Goal: Transaction & Acquisition: Purchase product/service

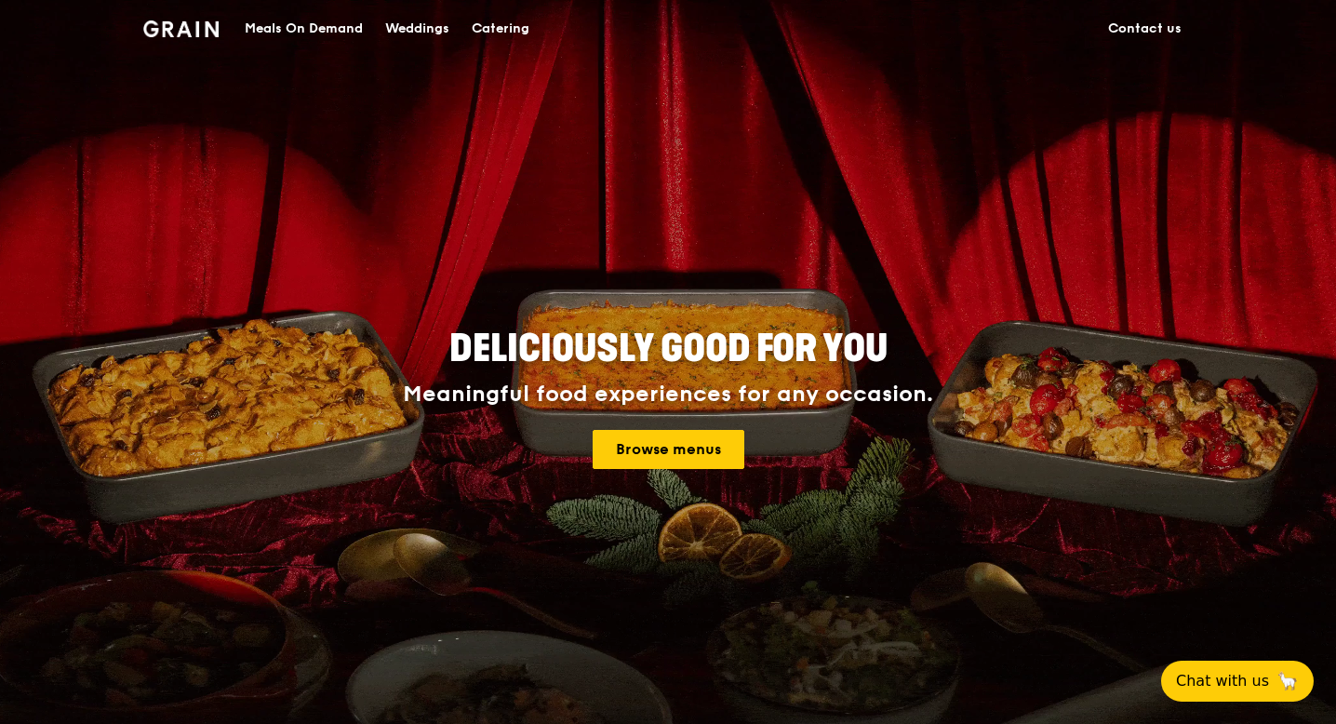
click at [515, 27] on div "Catering" at bounding box center [501, 29] width 58 height 56
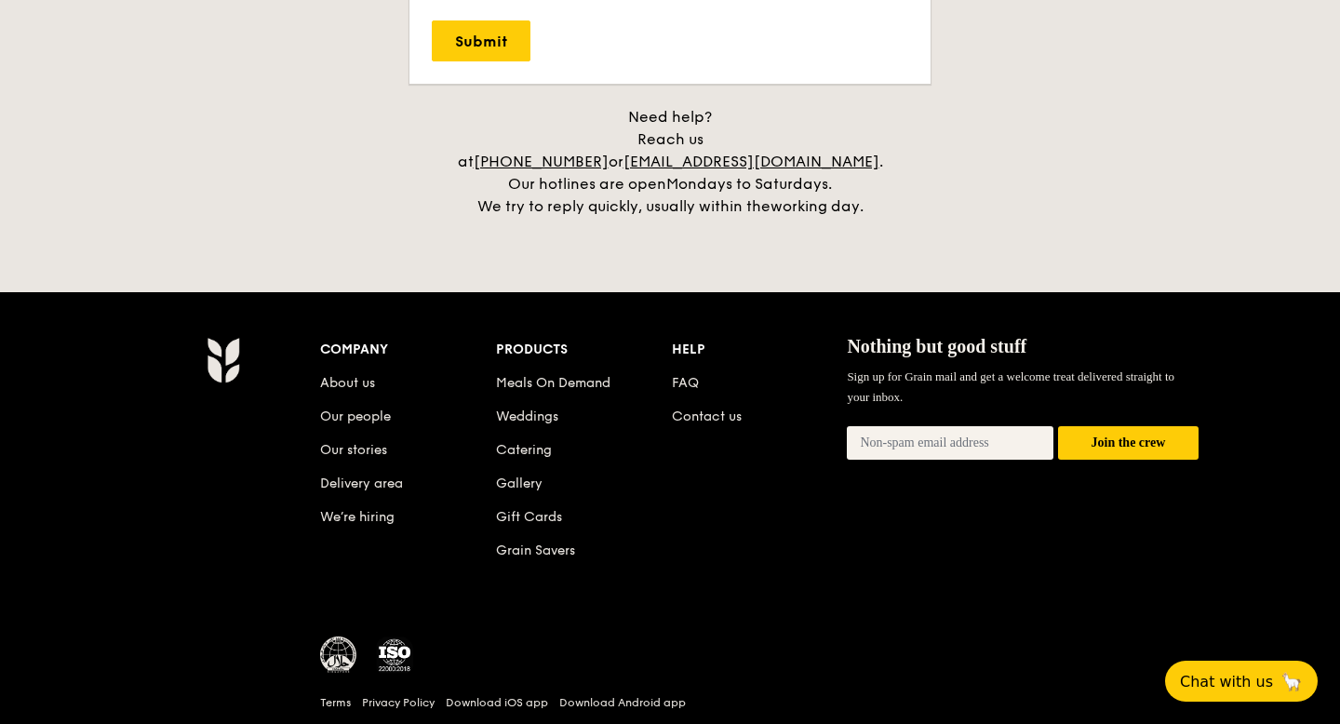
scroll to position [4321, 0]
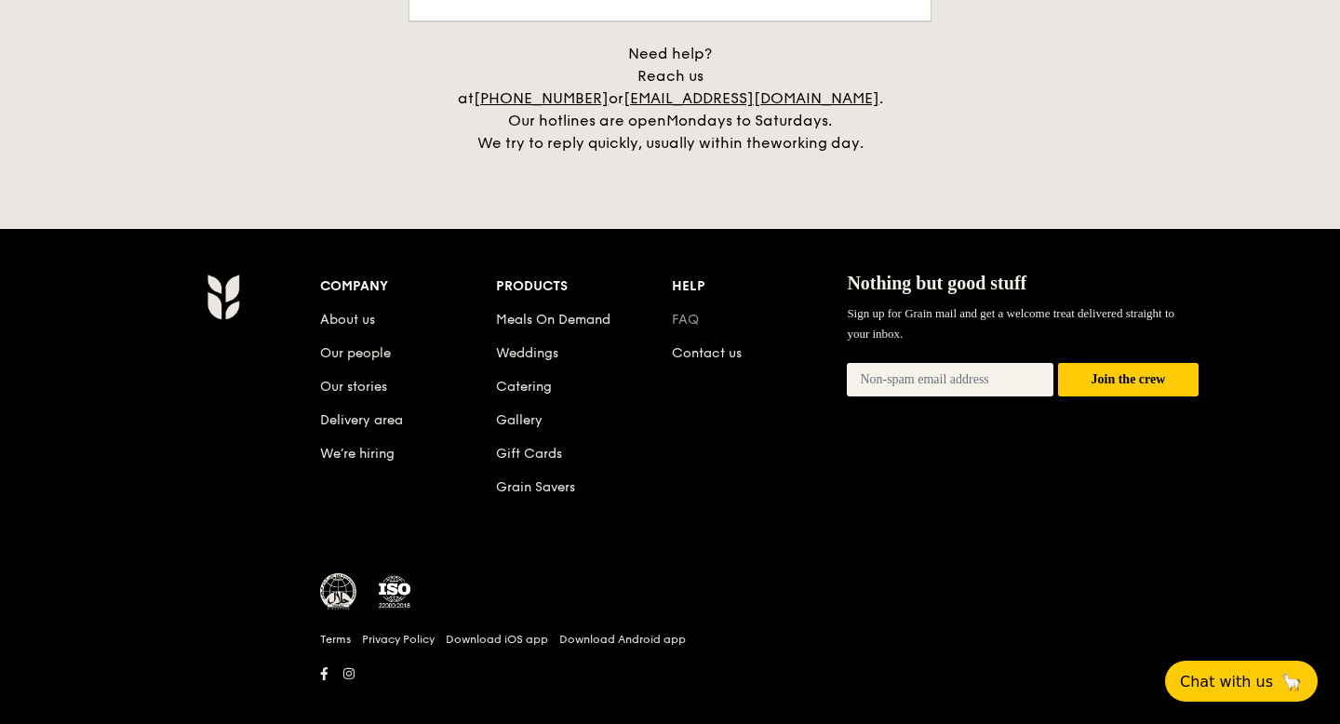
click at [691, 312] on link "FAQ" at bounding box center [685, 320] width 27 height 16
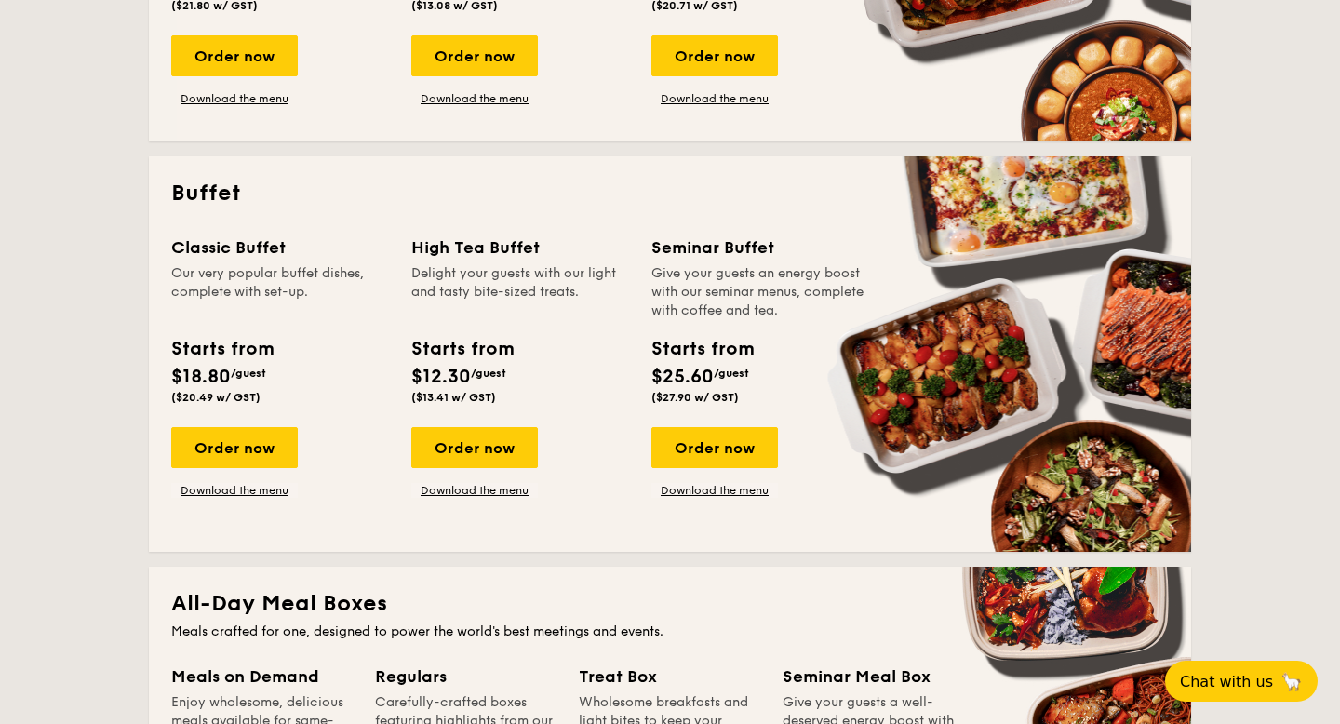
scroll to position [688, 0]
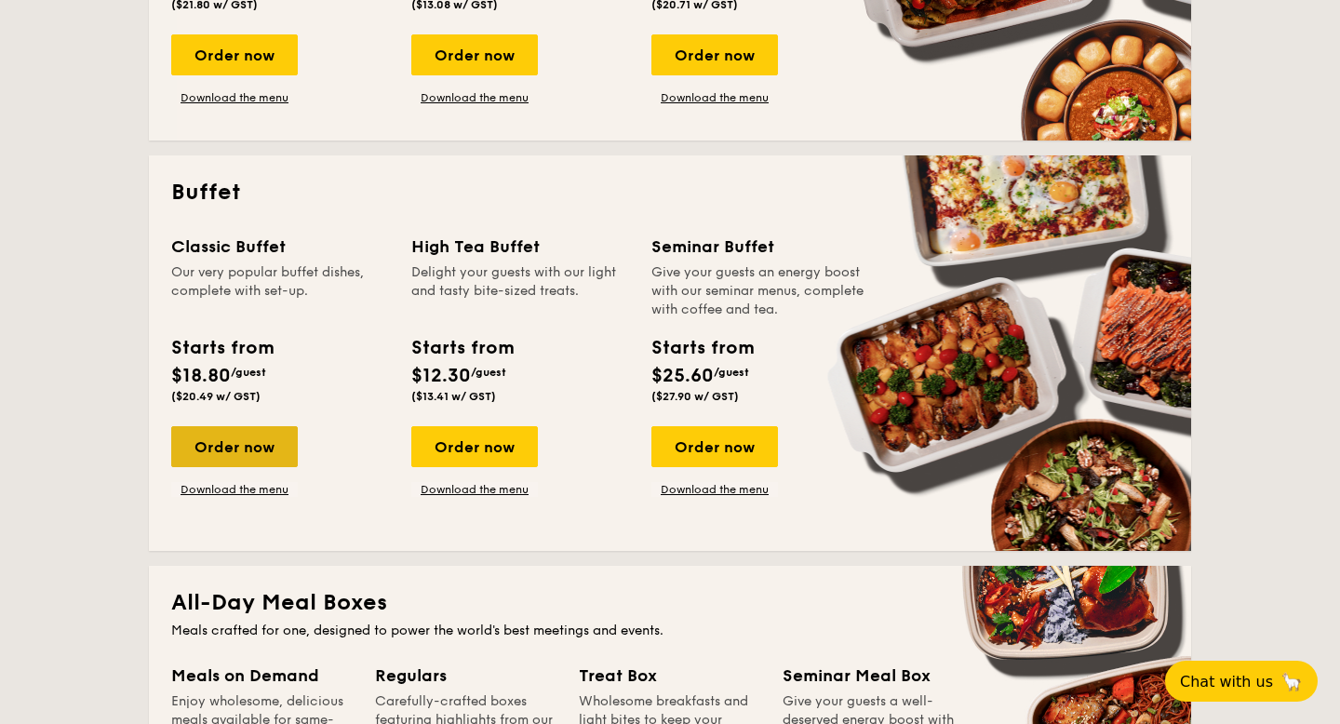
click at [236, 453] on div "Order now" at bounding box center [234, 446] width 127 height 41
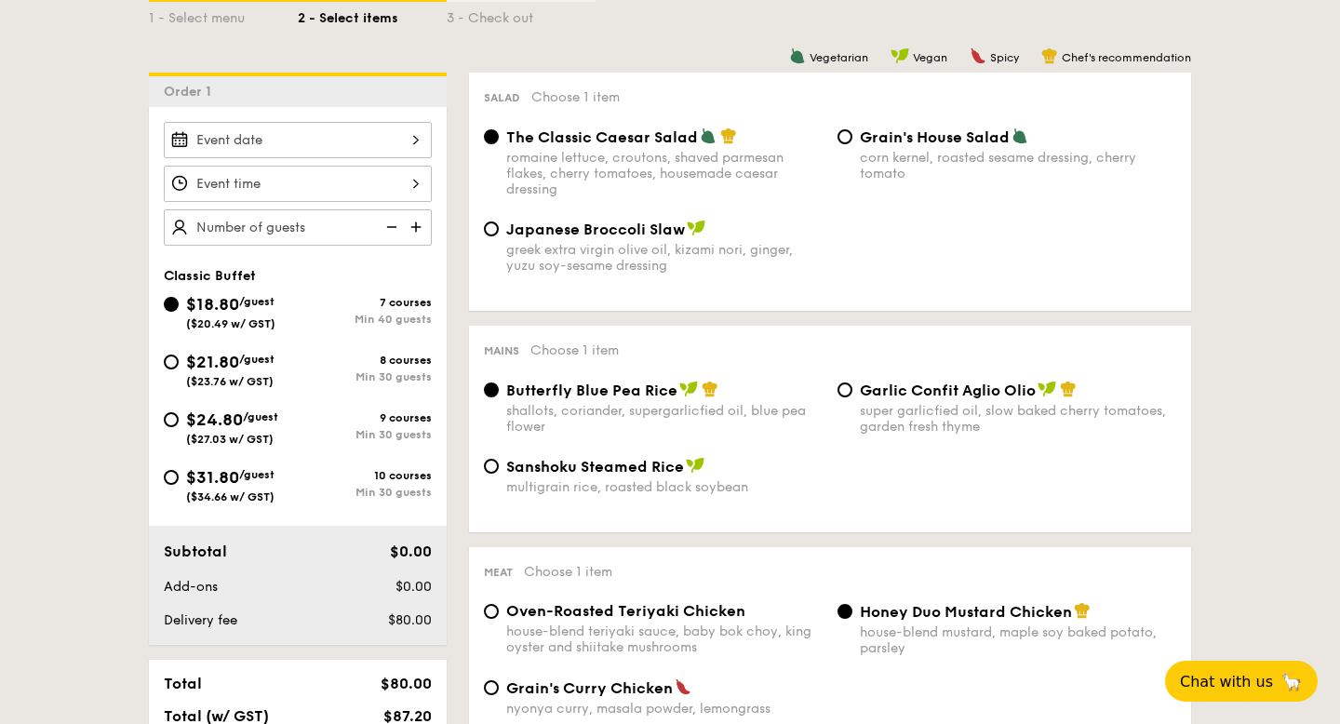
scroll to position [454, 0]
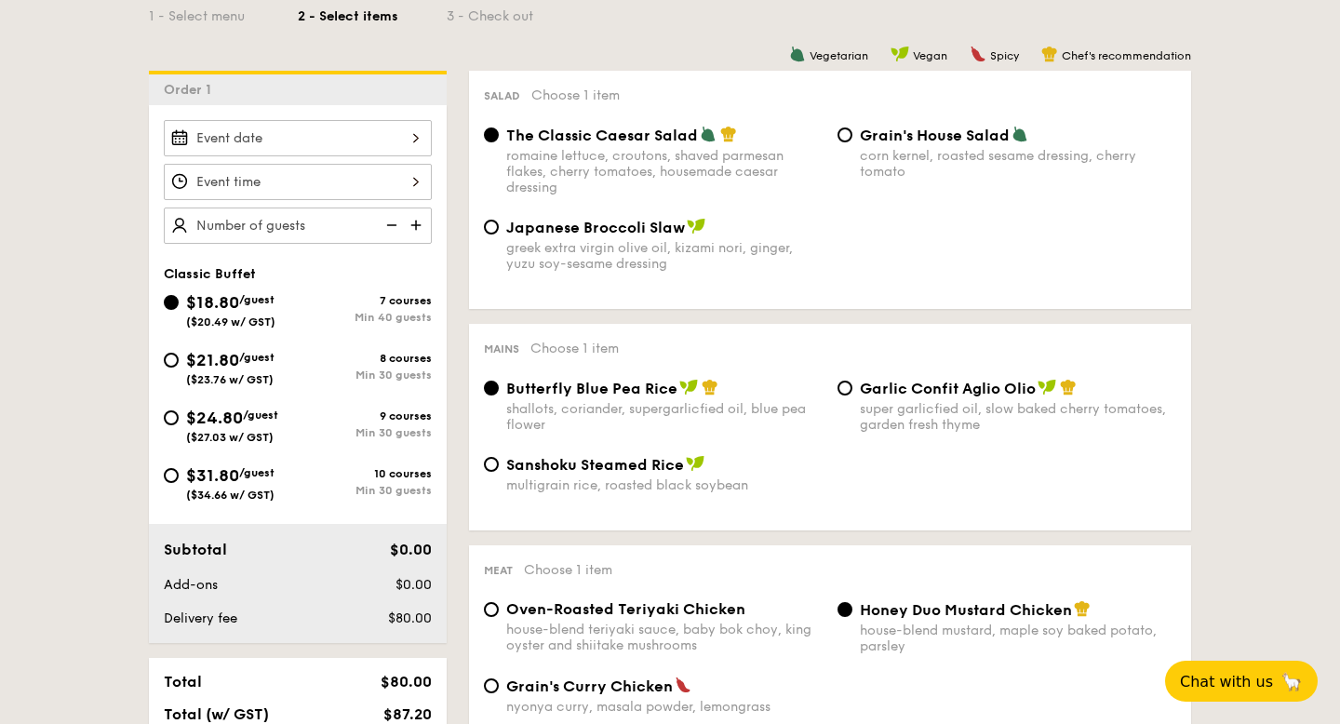
click at [353, 127] on div at bounding box center [298, 138] width 268 height 36
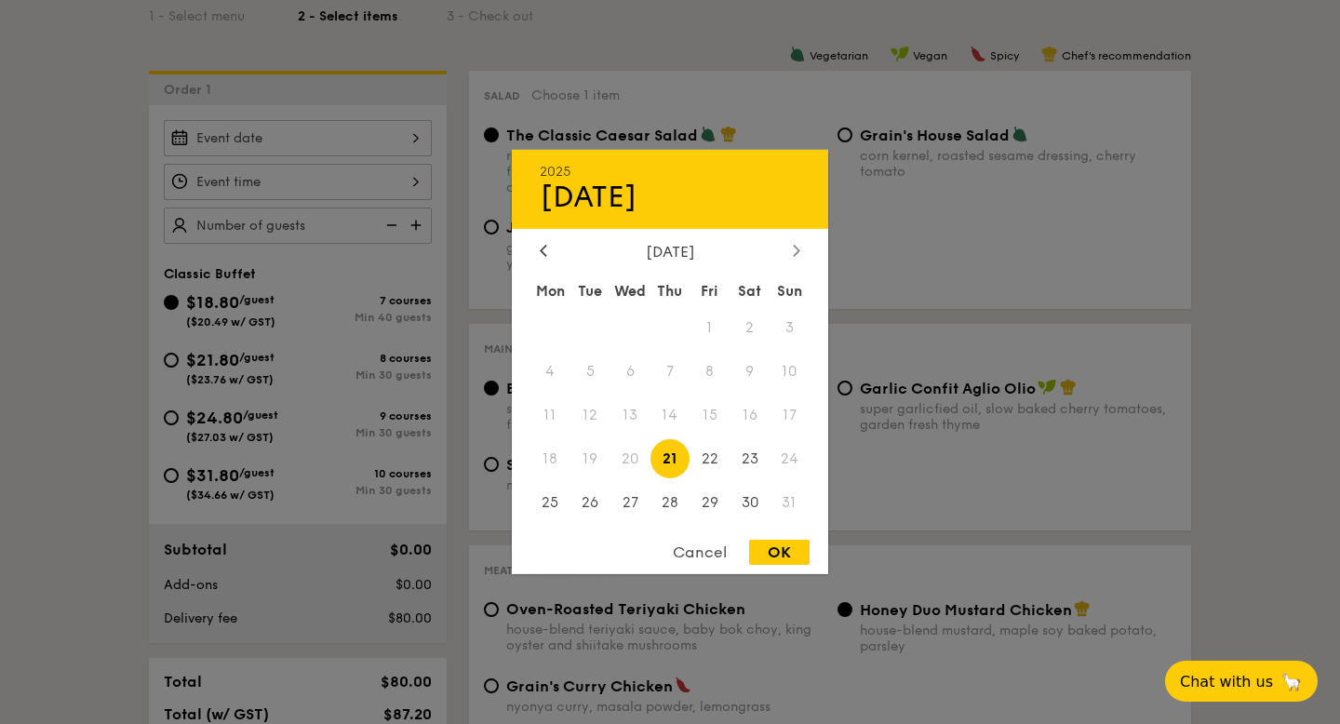
click at [795, 248] on icon at bounding box center [796, 250] width 7 height 12
click at [755, 339] on span "6" at bounding box center [749, 328] width 40 height 40
click at [773, 556] on div "OK" at bounding box center [779, 552] width 60 height 25
type input "[DATE]"
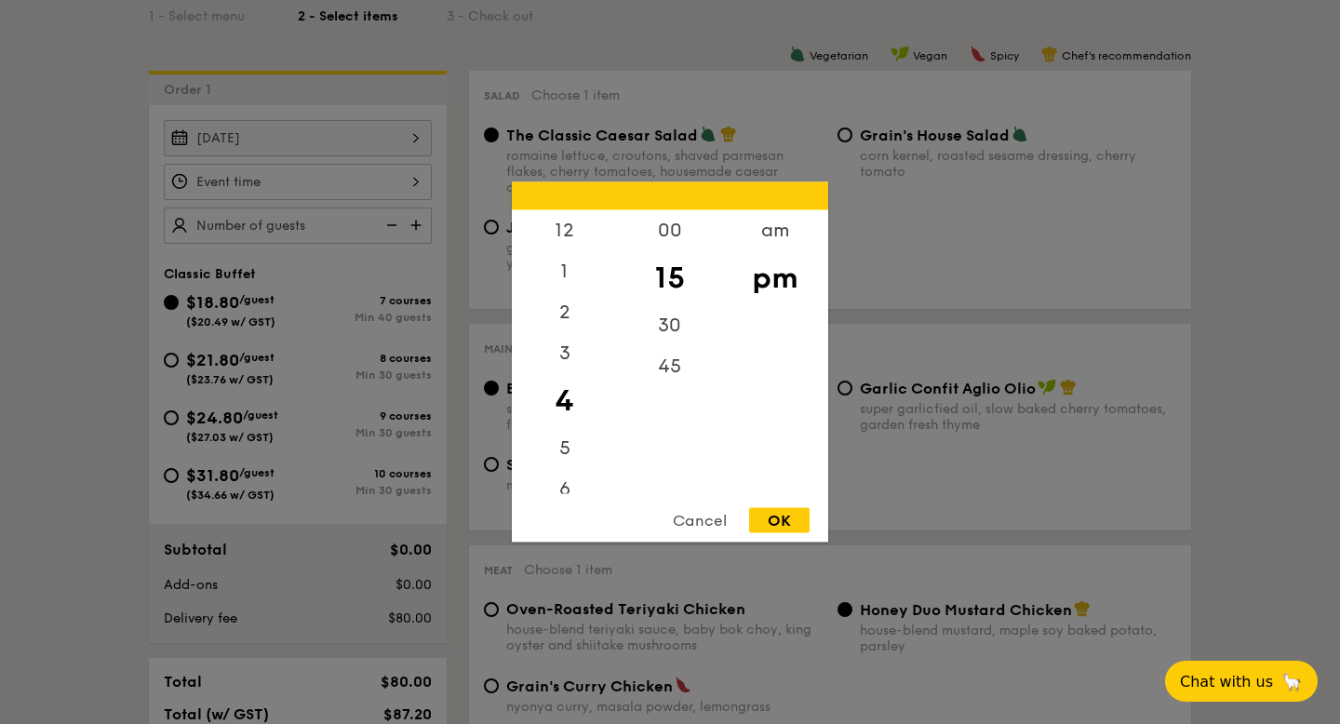
click at [323, 175] on div "12 1 2 3 4 5 6 7 8 9 10 11 00 15 30 45 am pm Cancel OK" at bounding box center [298, 182] width 268 height 36
click at [567, 374] on div "6" at bounding box center [564, 372] width 105 height 54
click at [656, 333] on div "30" at bounding box center [669, 332] width 105 height 54
click at [774, 525] on div "OK" at bounding box center [779, 520] width 60 height 25
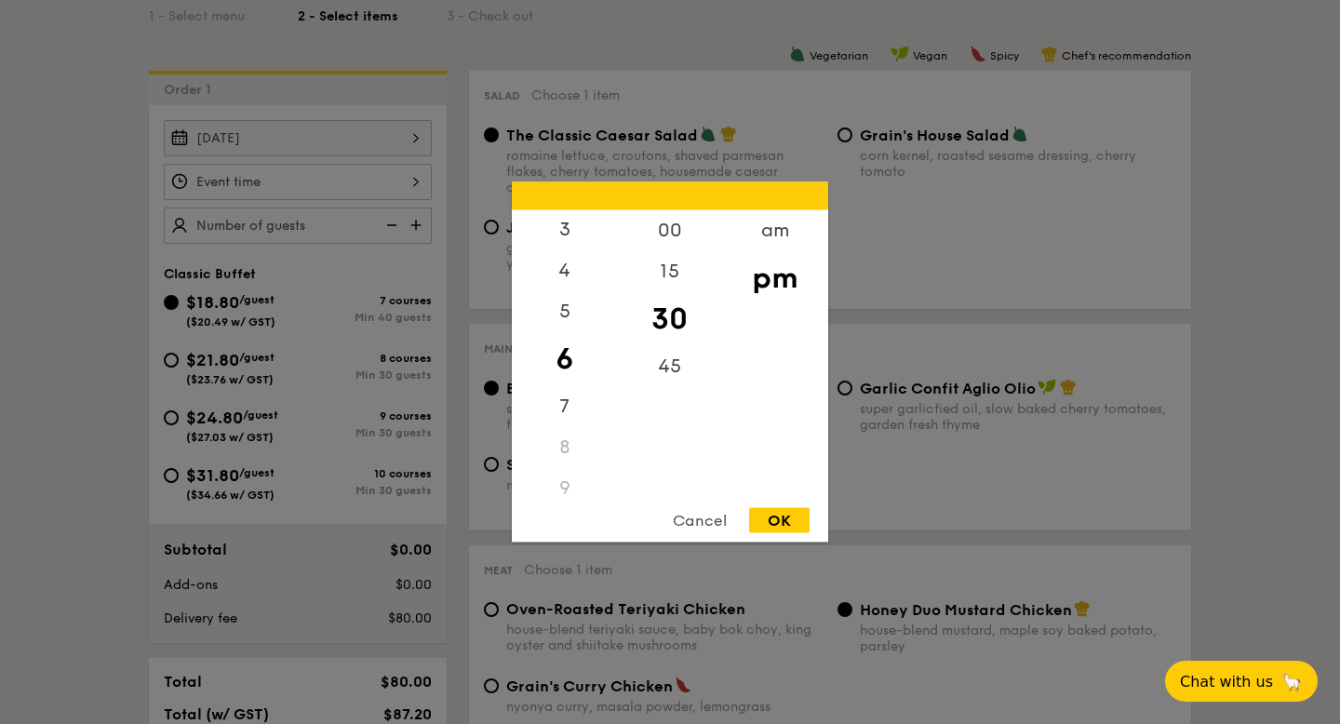
type input "6:30PM"
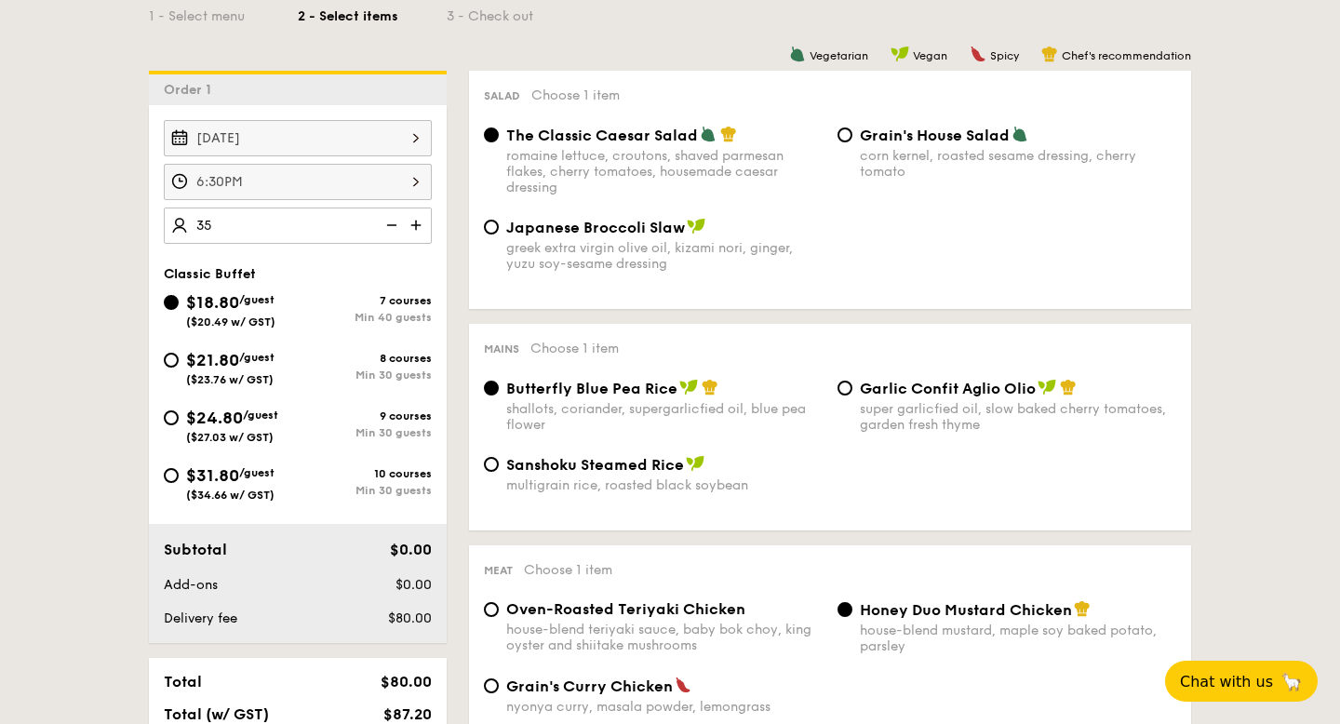
type input "40 guests"
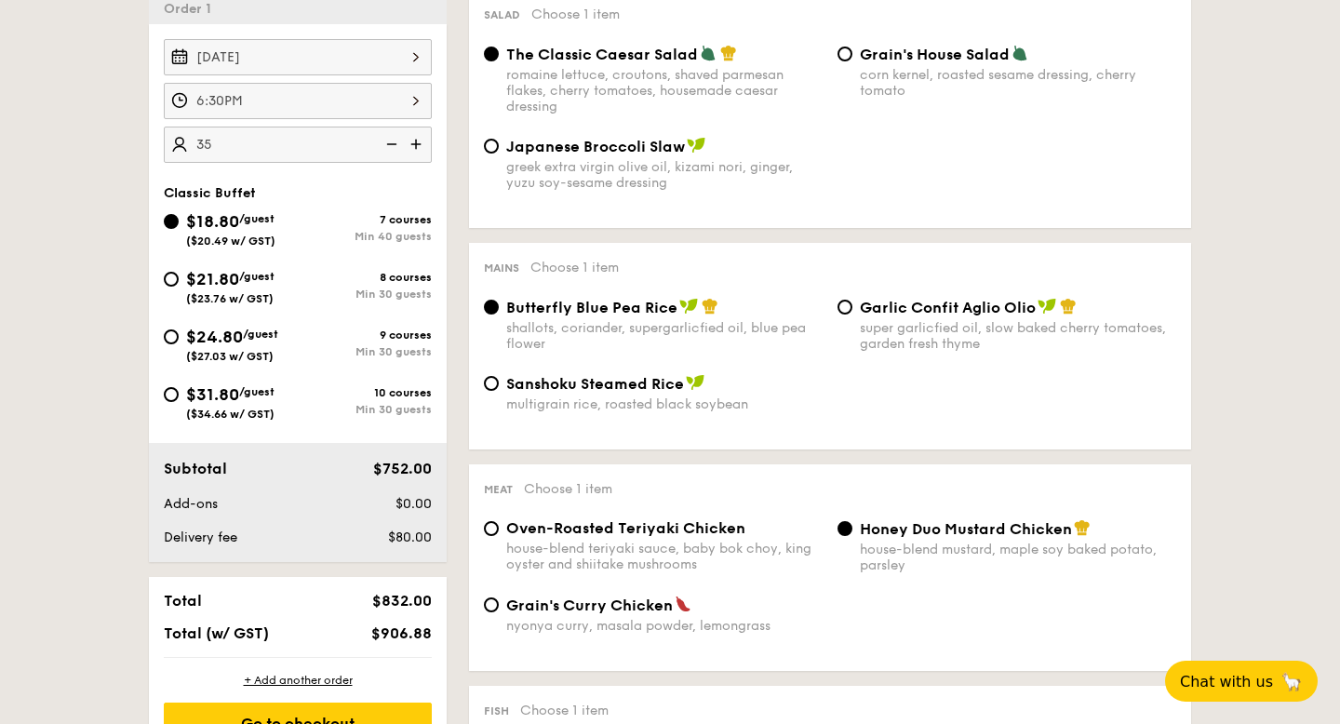
scroll to position [527, 0]
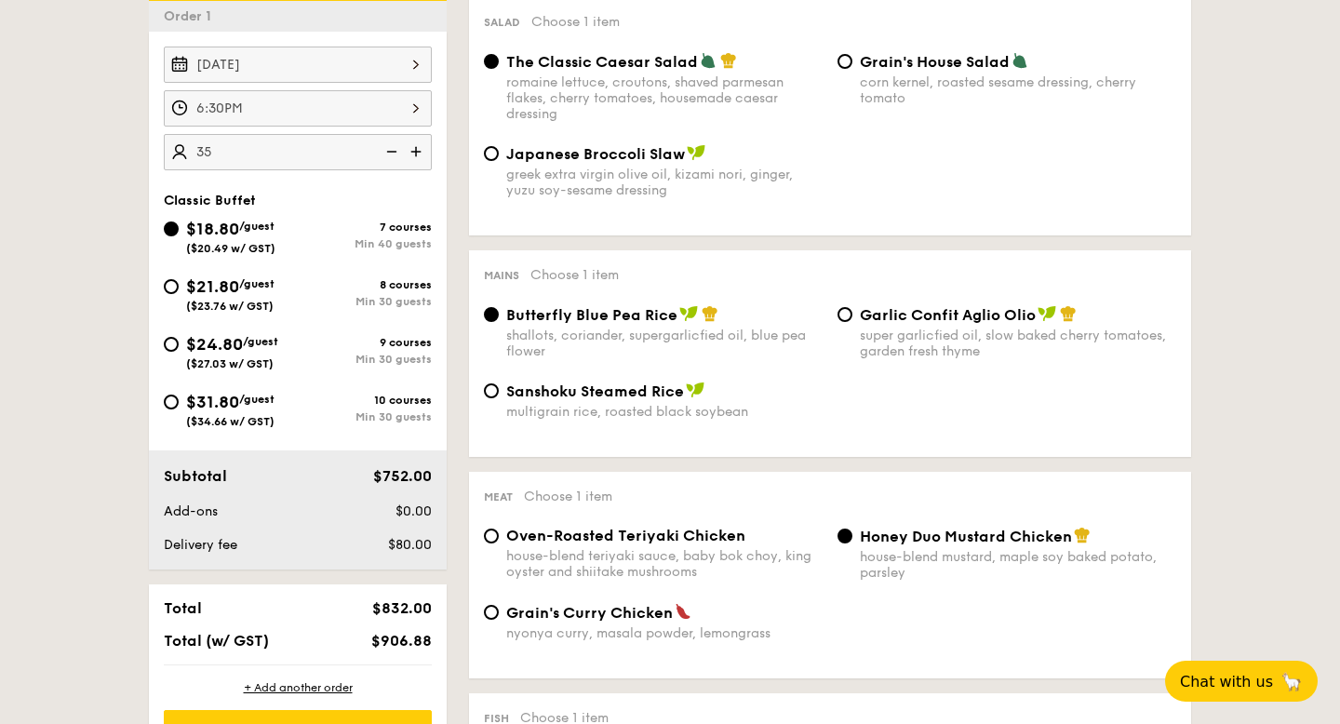
click at [235, 291] on span "$21.80" at bounding box center [212, 286] width 53 height 20
click at [179, 291] on input "$21.80 /guest ($23.76 w/ GST) 8 courses Min 30 guests" at bounding box center [171, 286] width 15 height 15
radio input "true"
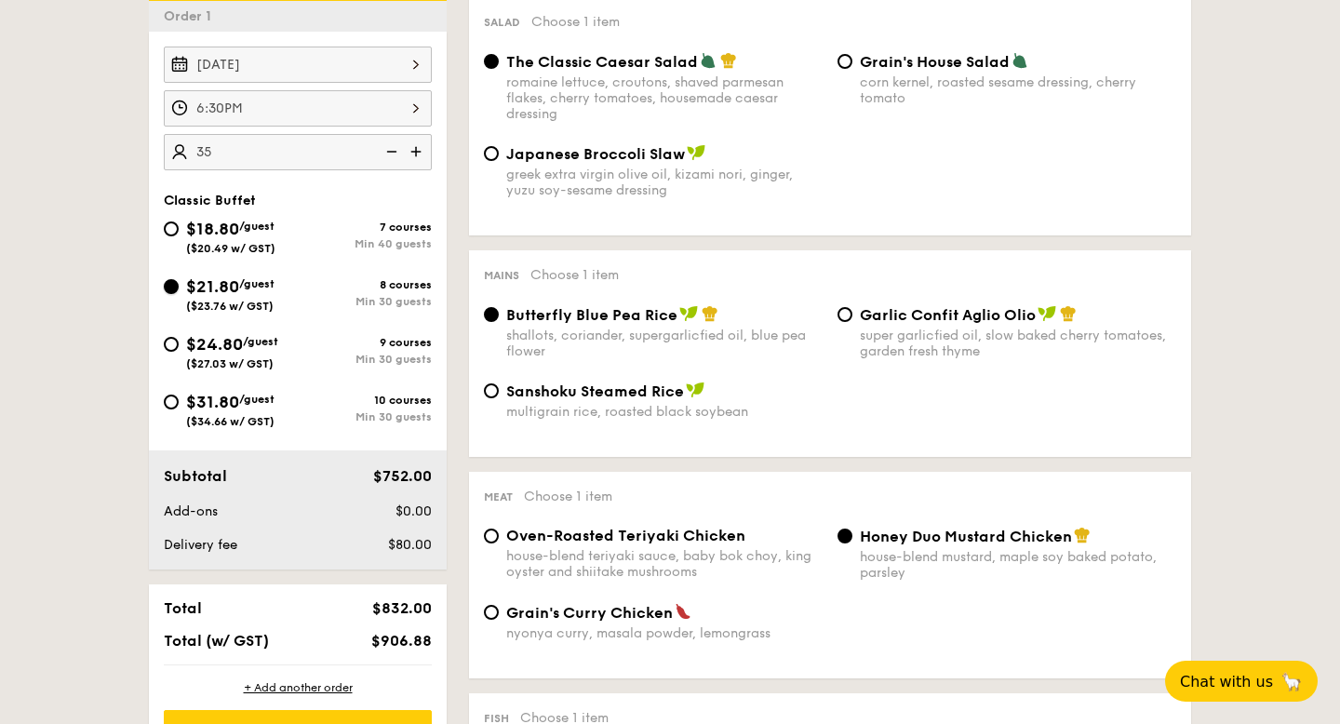
radio input "true"
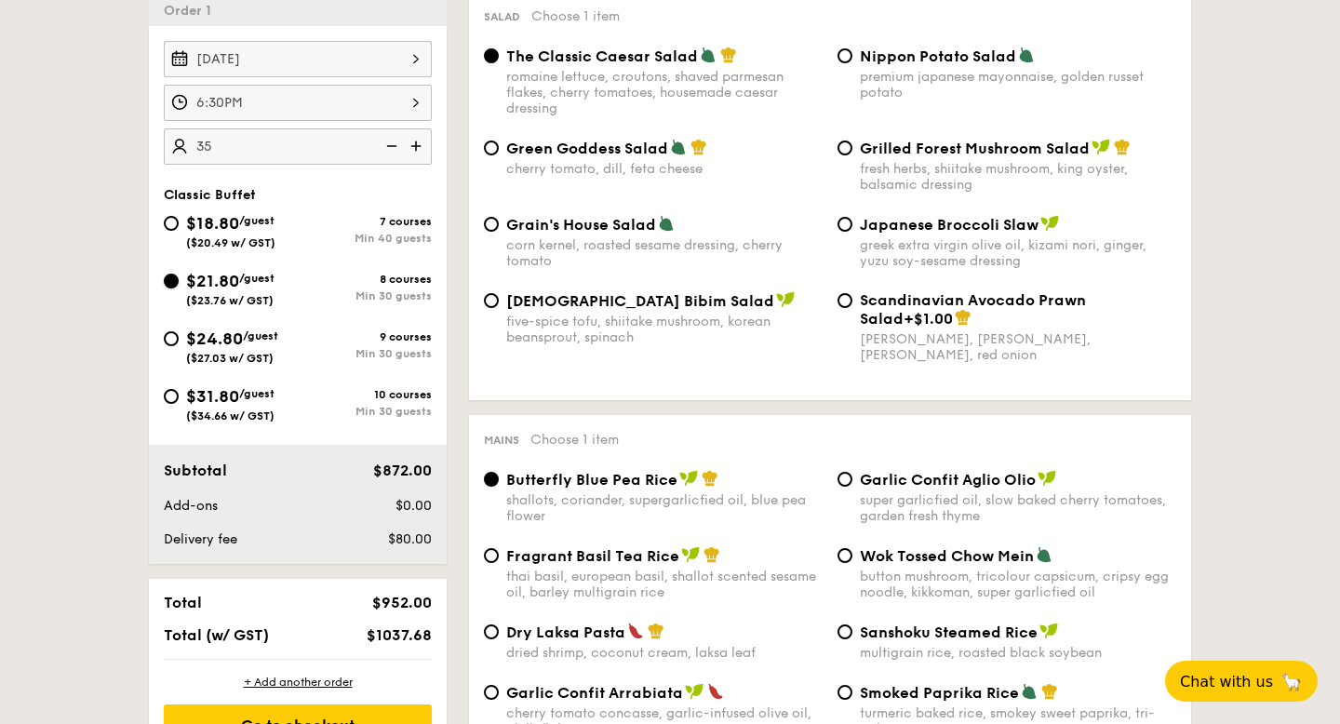
scroll to position [532, 0]
click at [228, 241] on span "($20.49 w/ GST)" at bounding box center [230, 243] width 89 height 13
click at [179, 232] on input "$18.80 /guest ($20.49 w/ GST) 7 courses Min 40 guests" at bounding box center [171, 224] width 15 height 15
radio input "true"
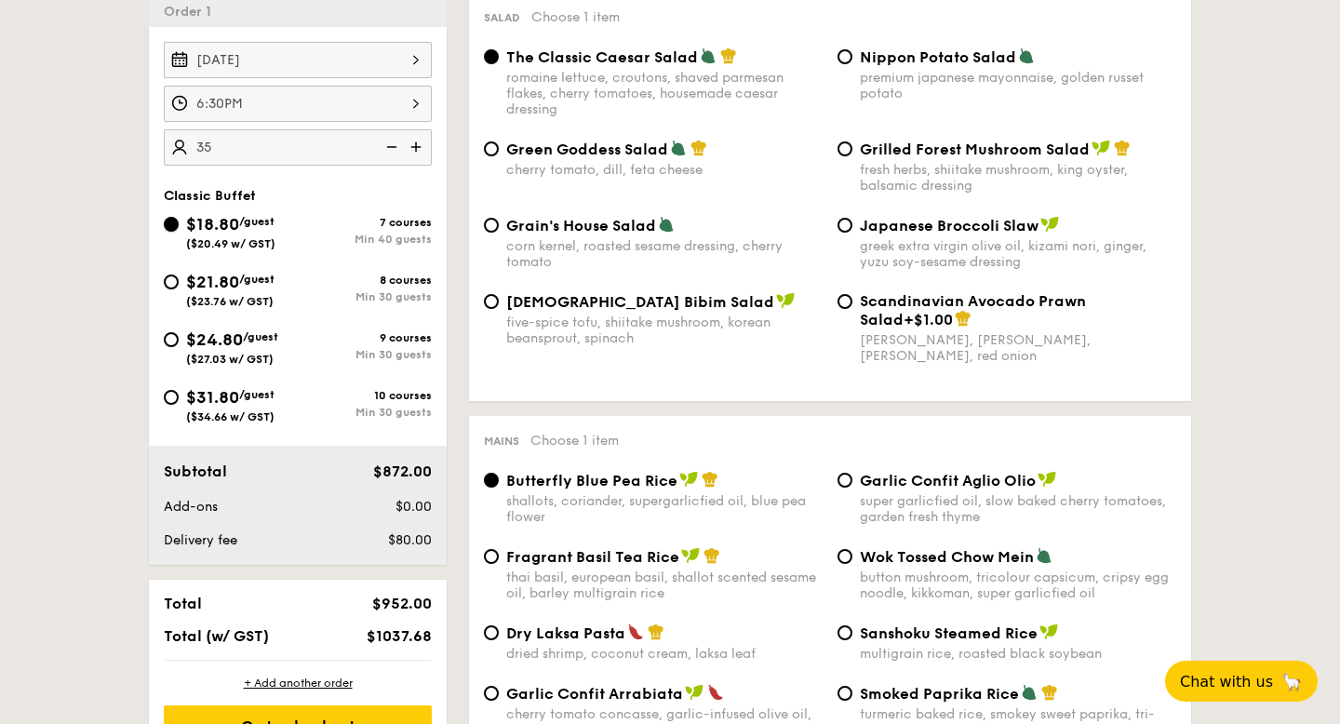
radio input "true"
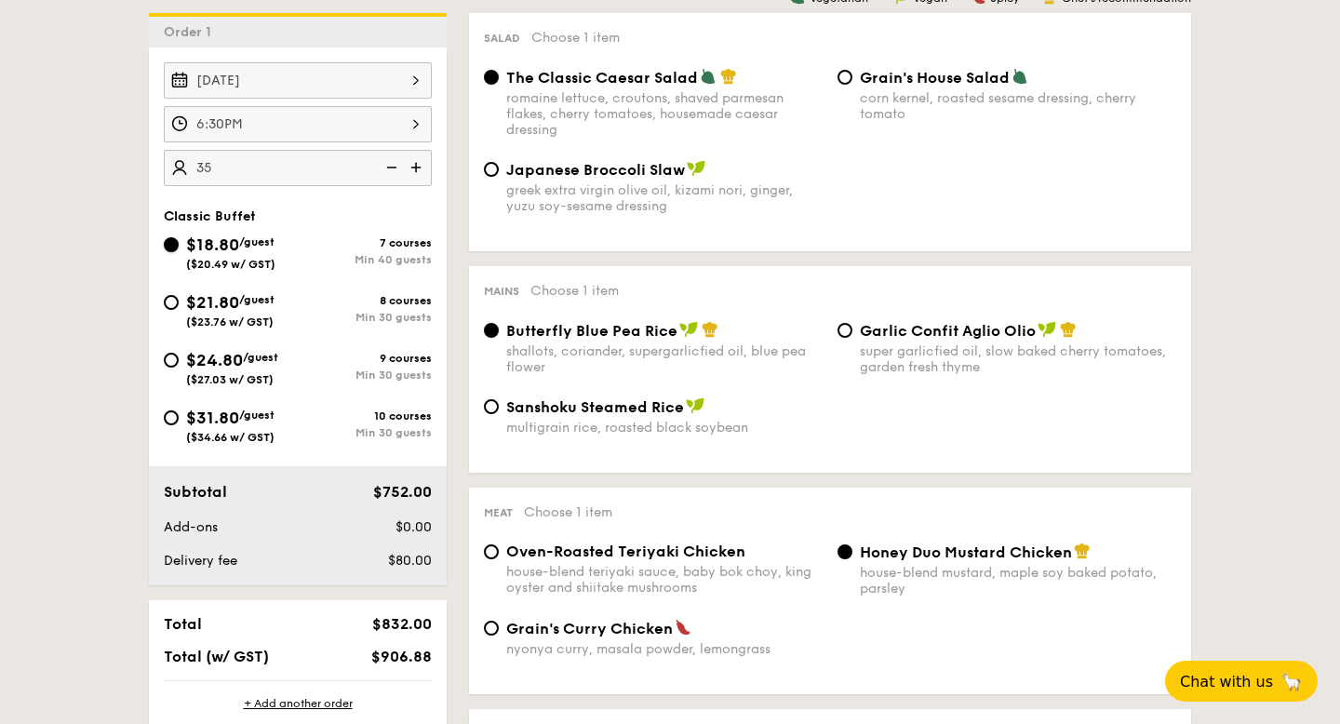
scroll to position [518, 0]
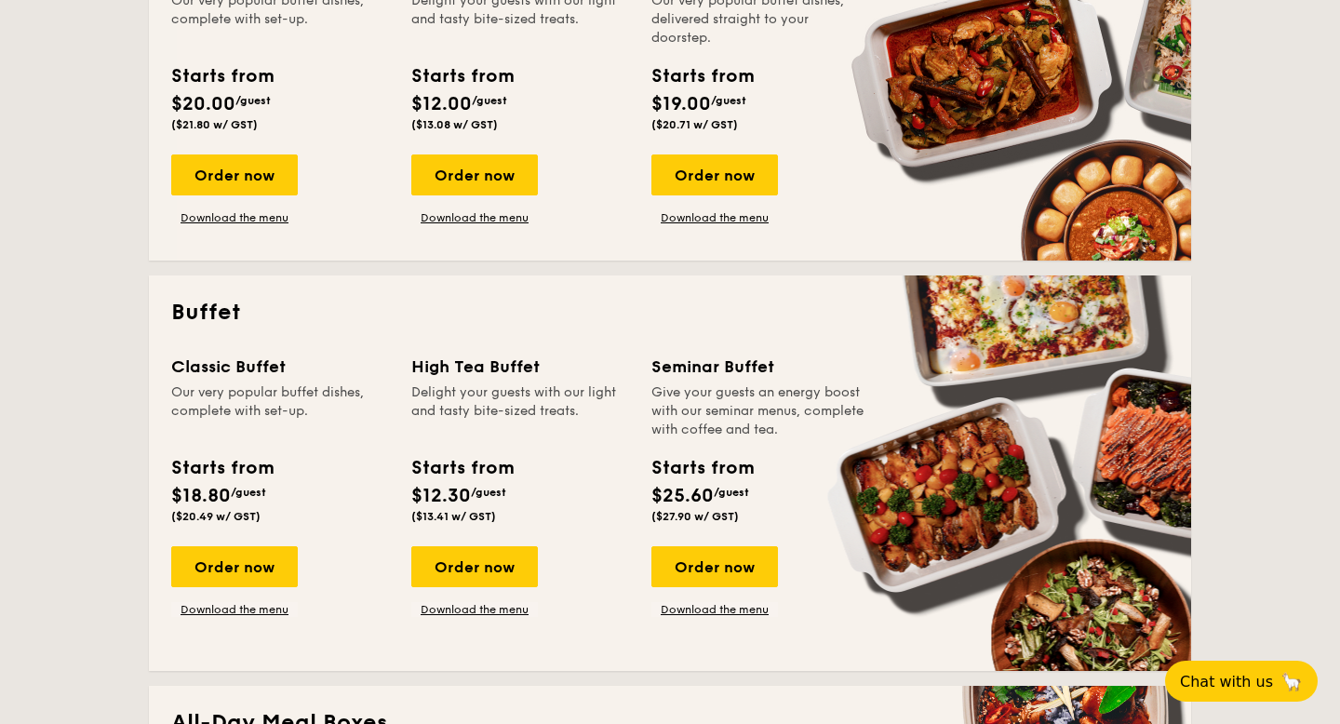
scroll to position [580, 0]
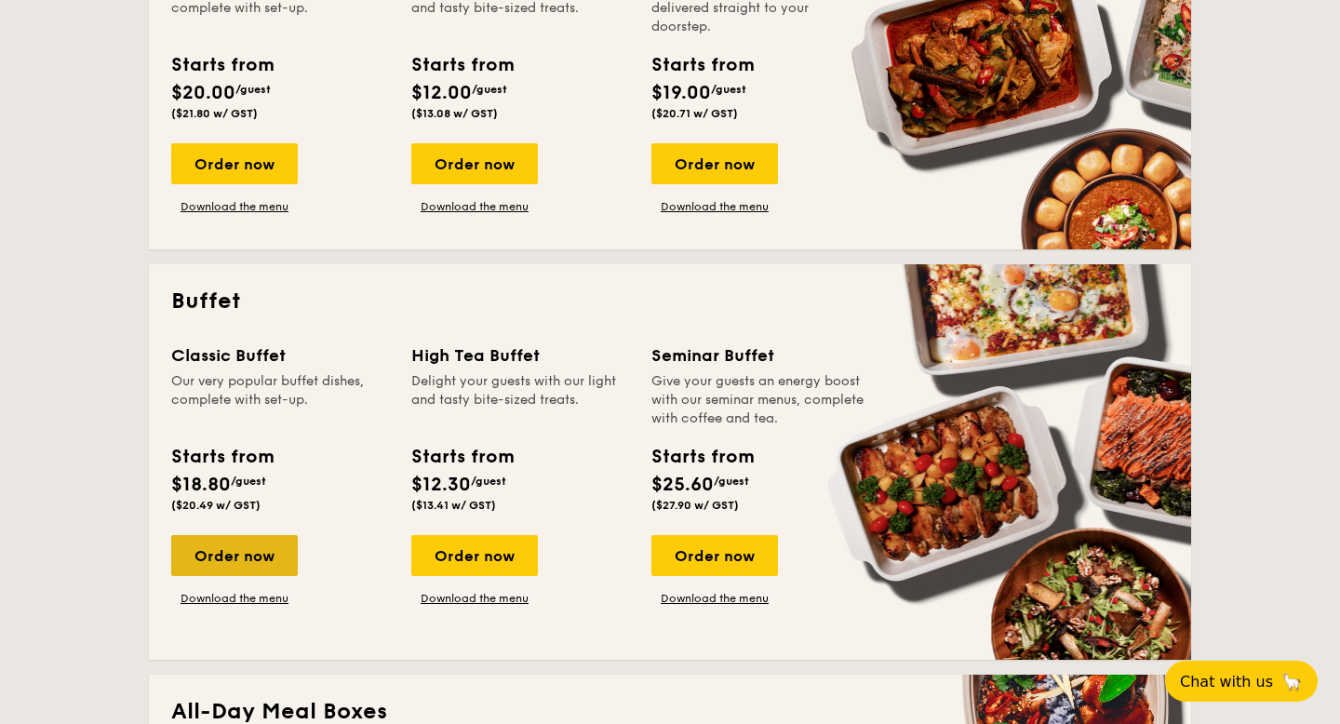
click at [249, 538] on div "Order now" at bounding box center [234, 555] width 127 height 41
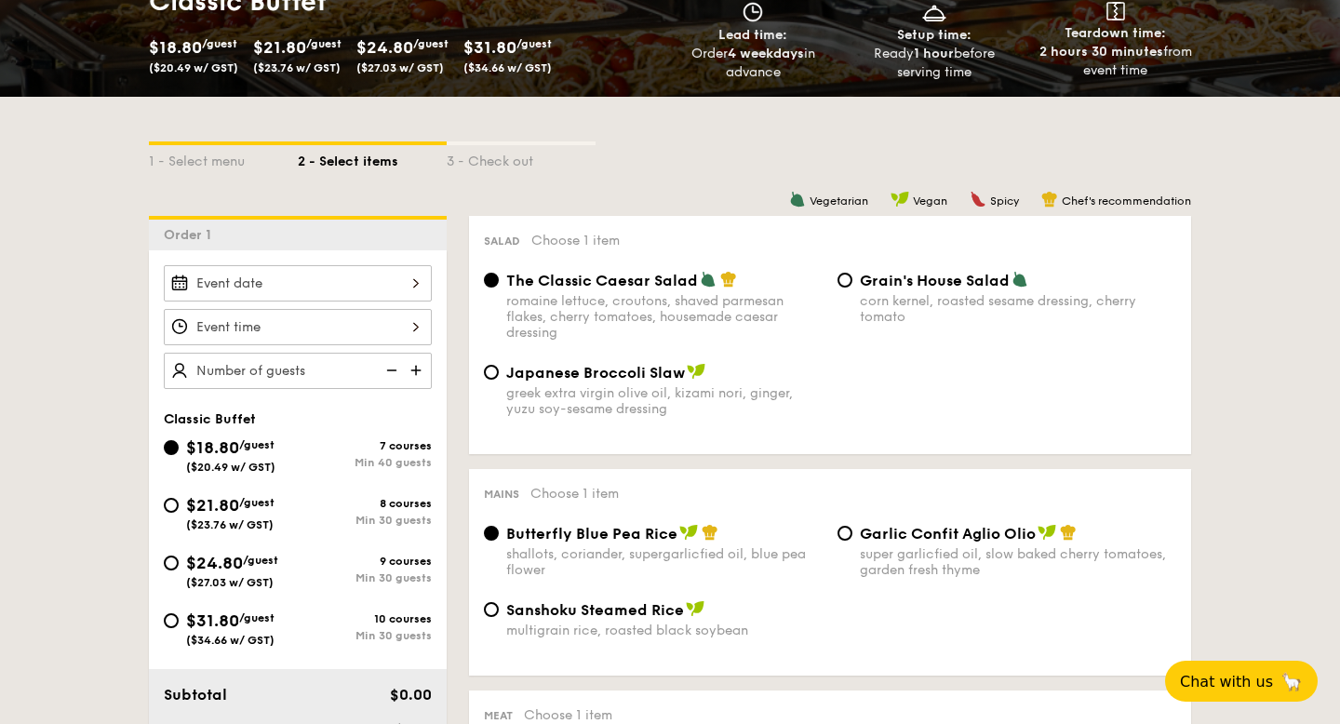
scroll to position [312, 0]
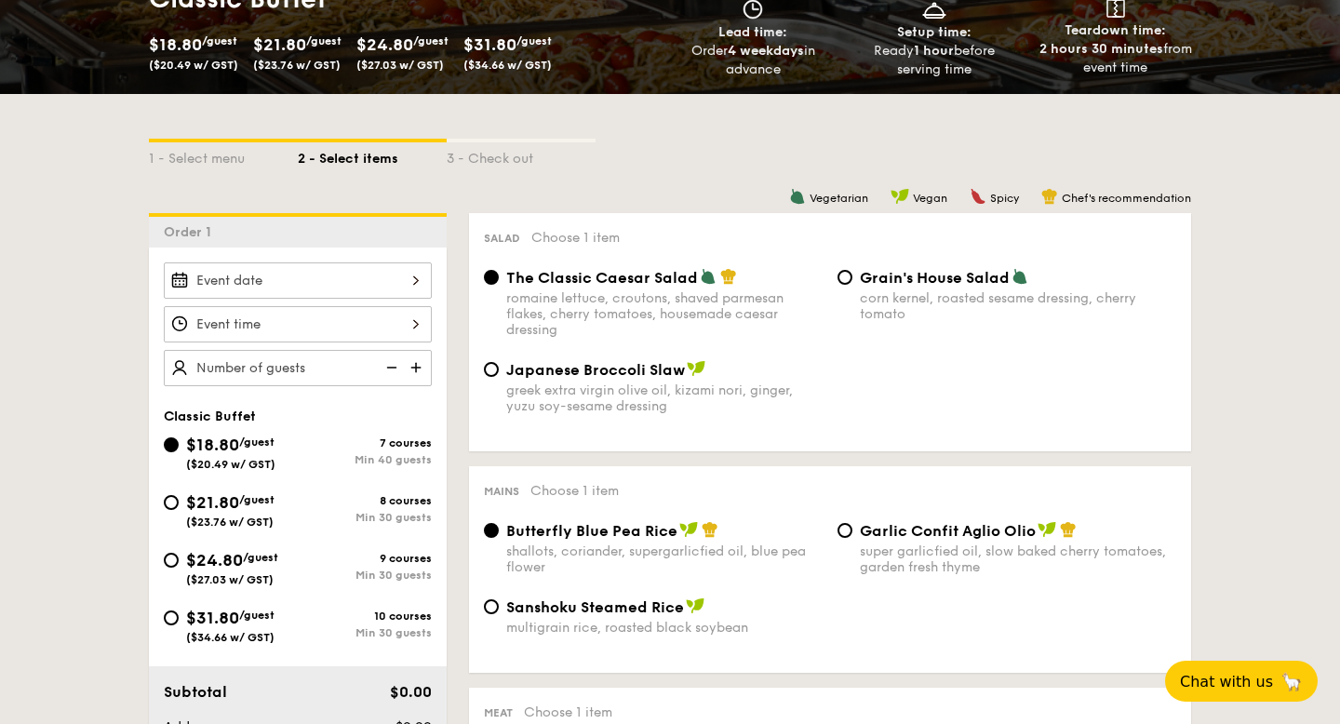
click at [360, 284] on div at bounding box center [298, 280] width 268 height 36
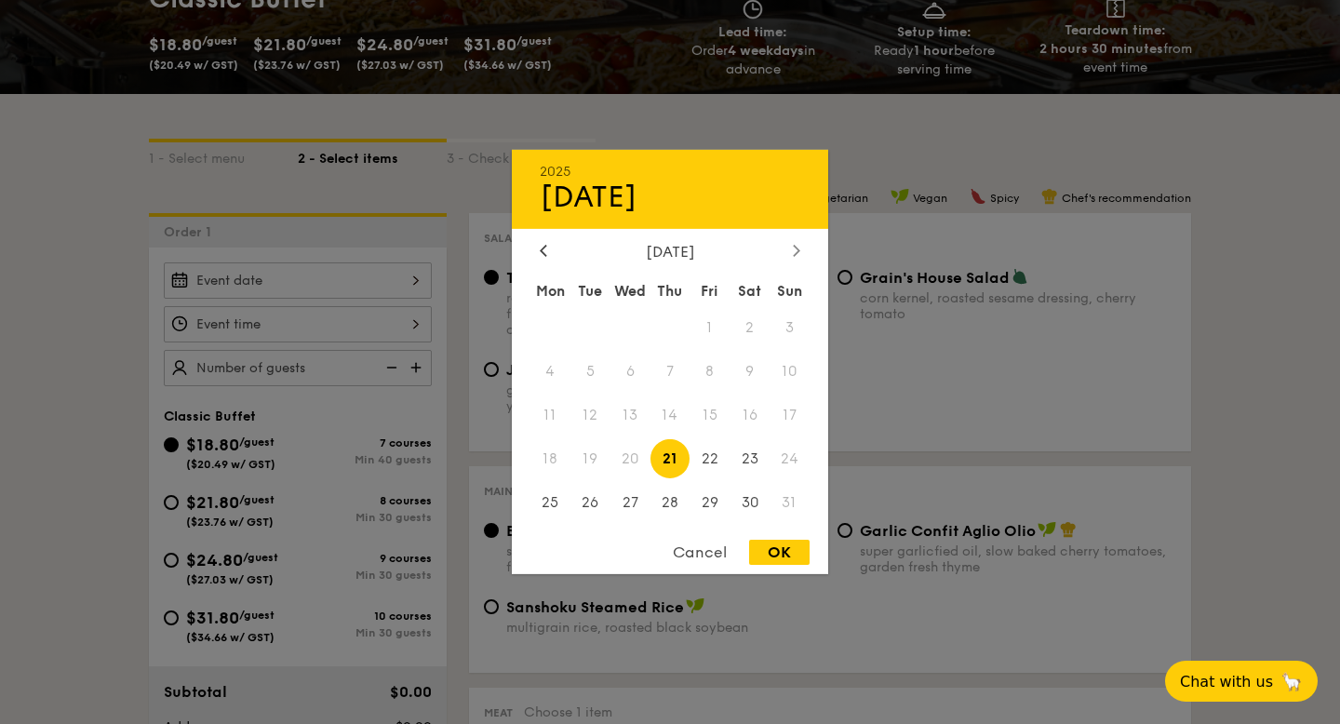
click at [790, 251] on div at bounding box center [796, 252] width 17 height 18
click at [756, 318] on span "6" at bounding box center [749, 328] width 40 height 40
click at [780, 555] on div "OK" at bounding box center [779, 552] width 60 height 25
type input "[DATE]"
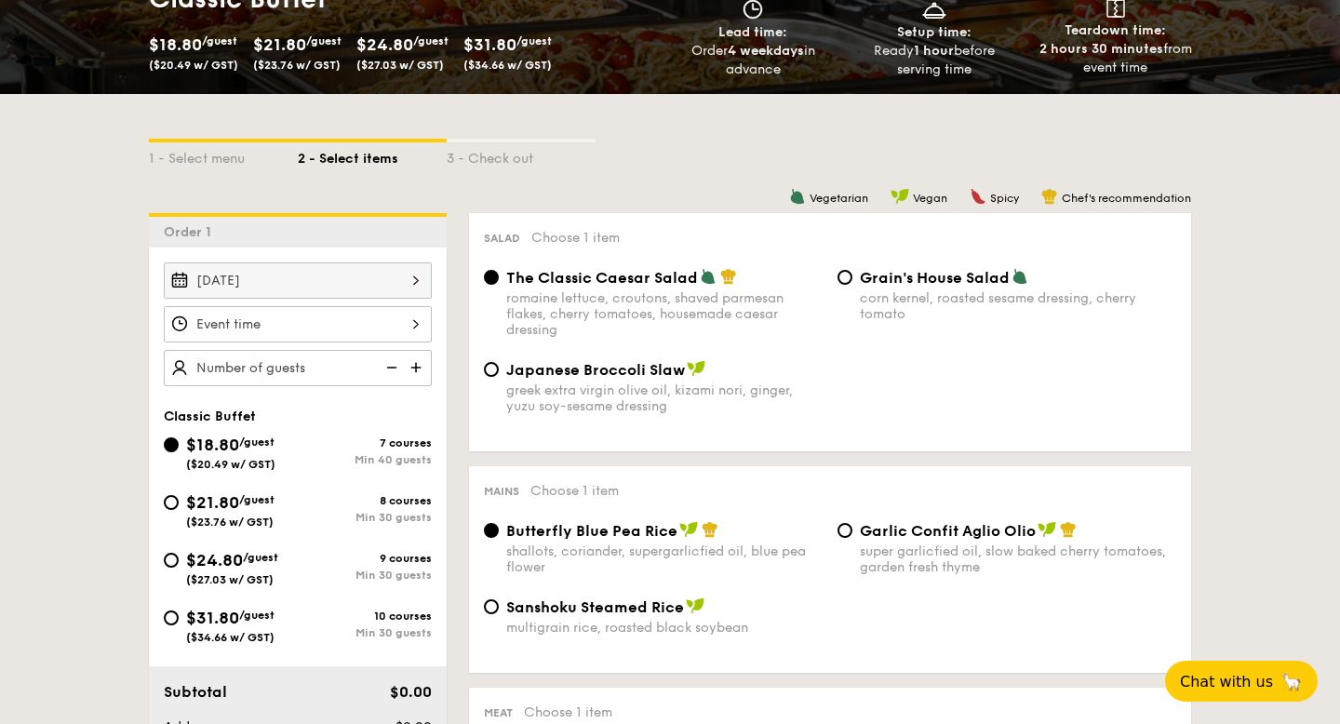
click at [299, 322] on div at bounding box center [298, 324] width 268 height 36
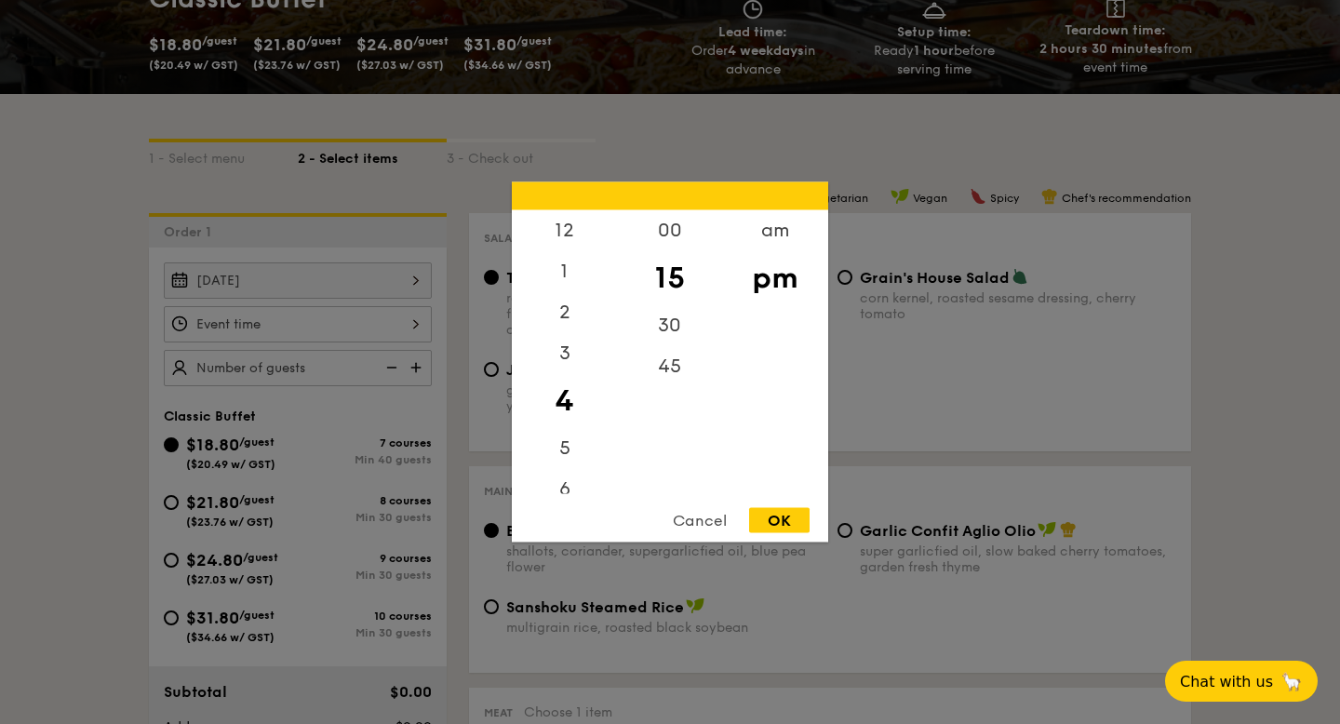
click at [568, 493] on div "12 1 2 3 4 5 6 7 8 9 10 11 00 15 30 45 am pm Cancel OK" at bounding box center [670, 362] width 316 height 360
click at [566, 484] on div "6" at bounding box center [564, 496] width 105 height 54
click at [666, 335] on div "30" at bounding box center [669, 332] width 105 height 54
click at [775, 523] on div "OK" at bounding box center [779, 520] width 60 height 25
type input "6:30PM"
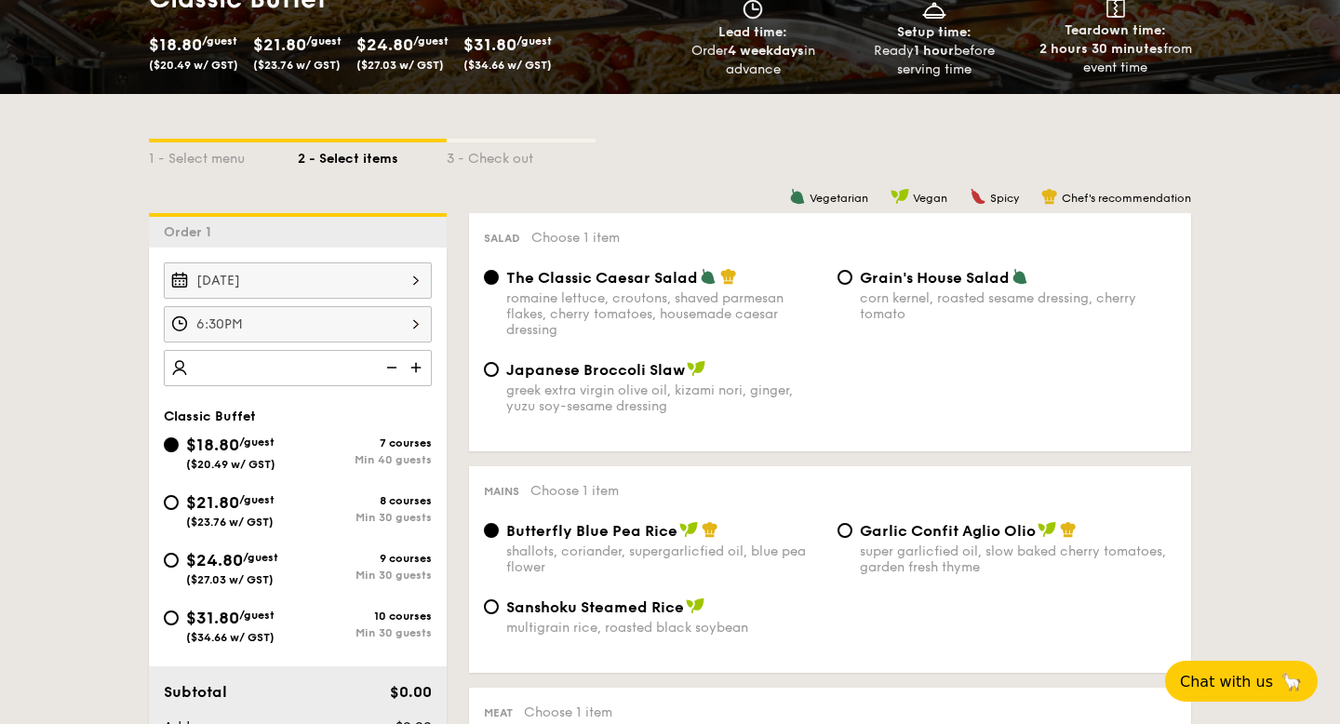
click at [232, 511] on span "$21.80" at bounding box center [212, 502] width 53 height 20
click at [179, 510] on input "$21.80 /guest ($23.76 w/ GST) 8 courses Min 30 guests" at bounding box center [171, 502] width 15 height 15
radio input "true"
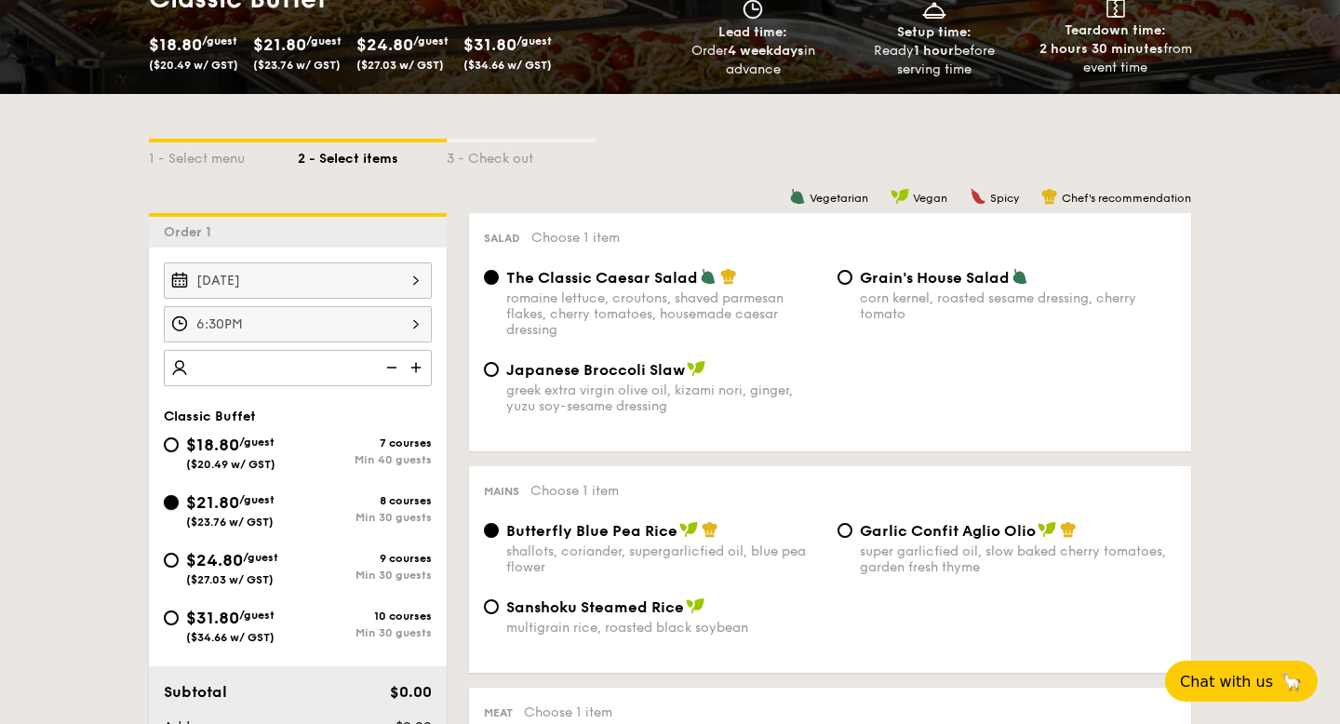
radio input "true"
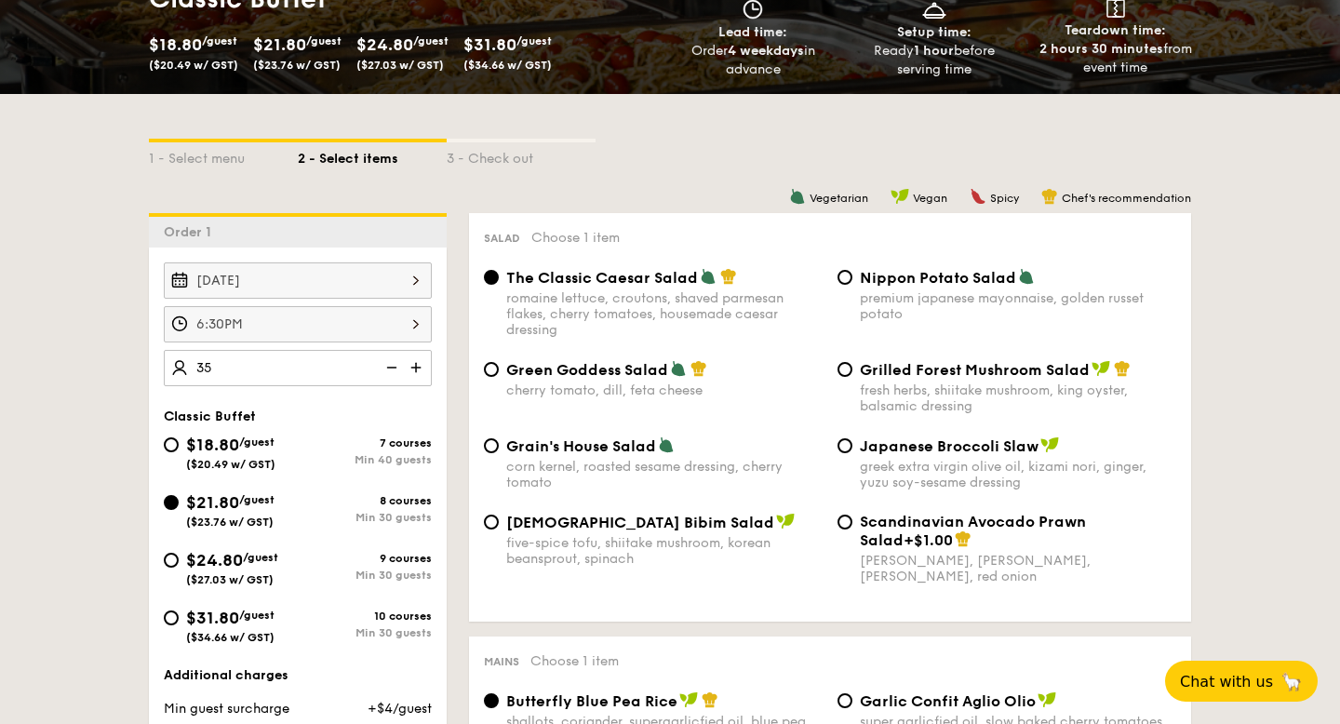
type input "35 guests"
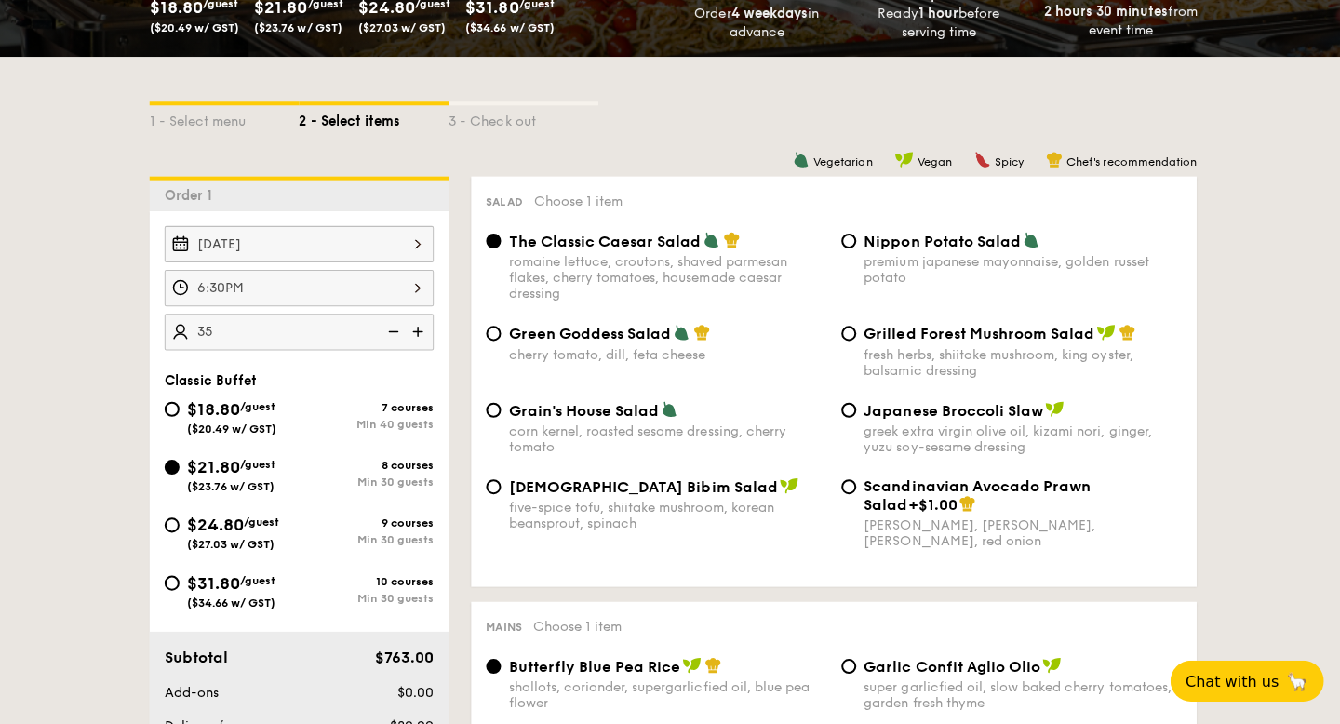
scroll to position [348, 0]
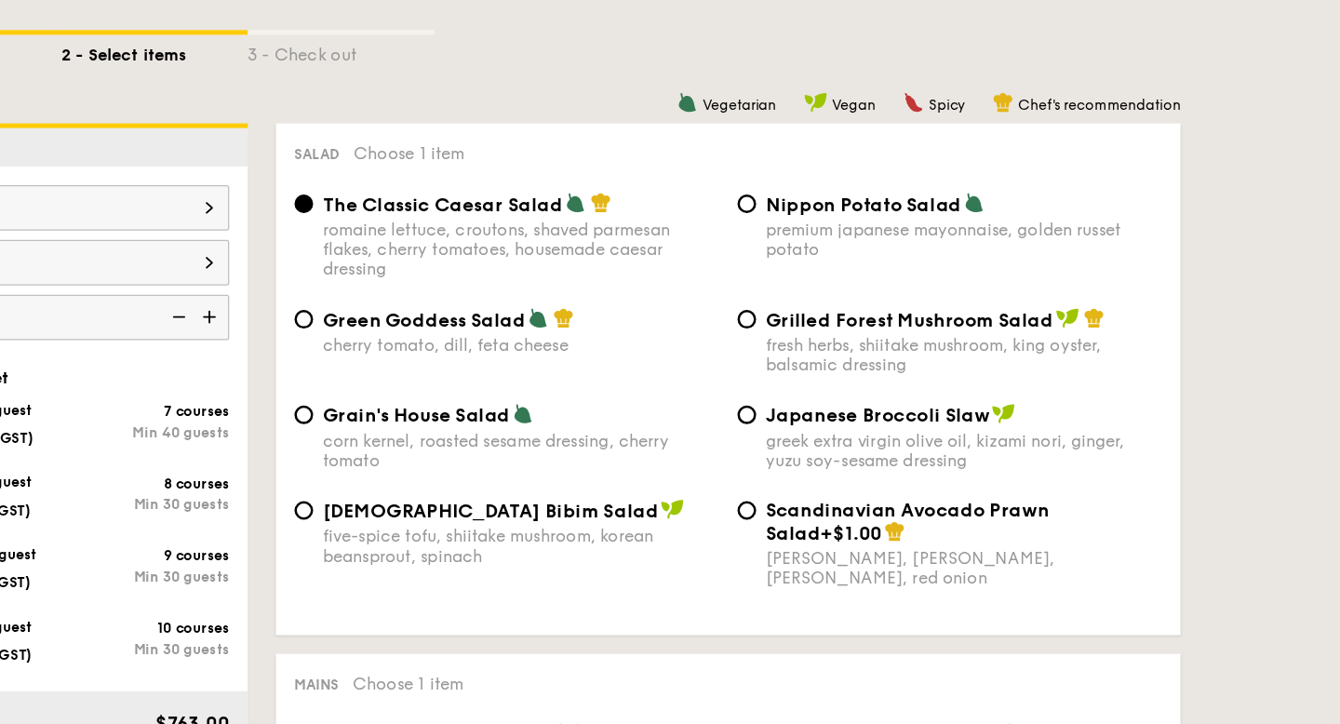
click at [577, 336] on span "Green Goddess Salad" at bounding box center [587, 334] width 162 height 18
click at [499, 336] on input "Green Goddess Salad cherry tomato, [PERSON_NAME], feta cheese" at bounding box center [491, 333] width 15 height 15
radio input "true"
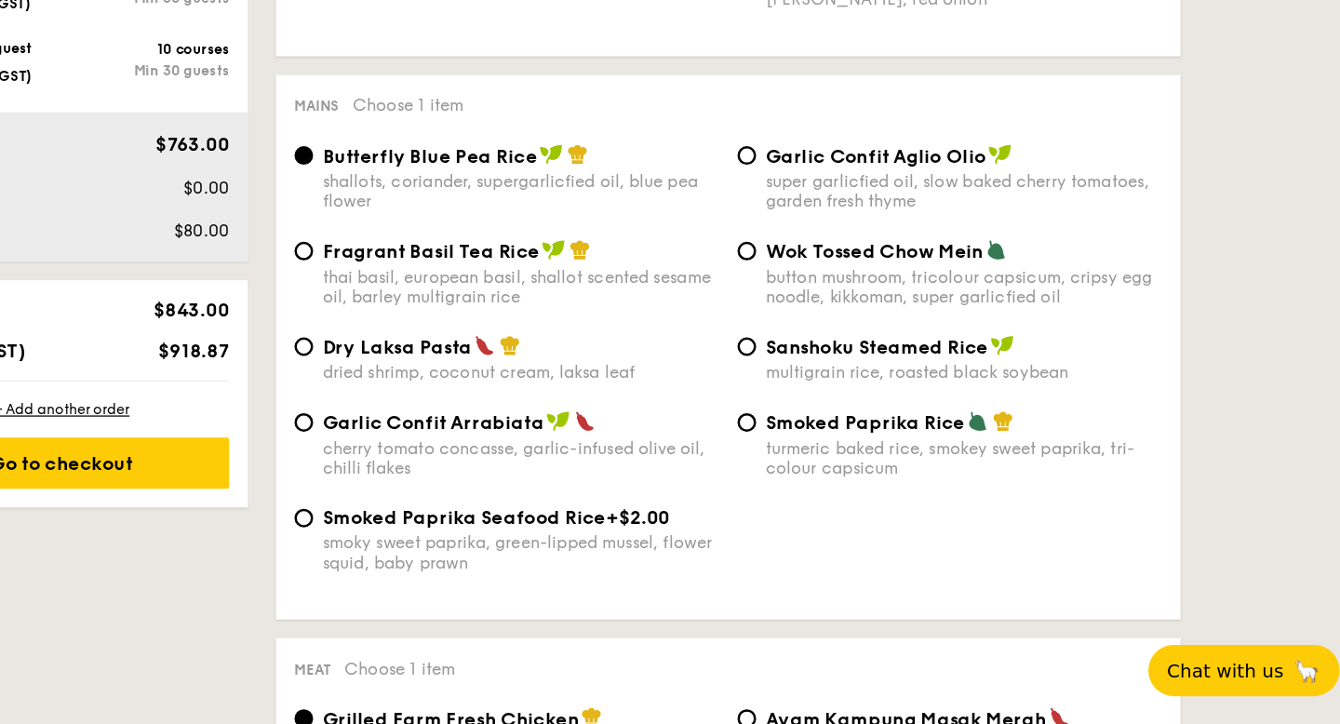
scroll to position [744, 0]
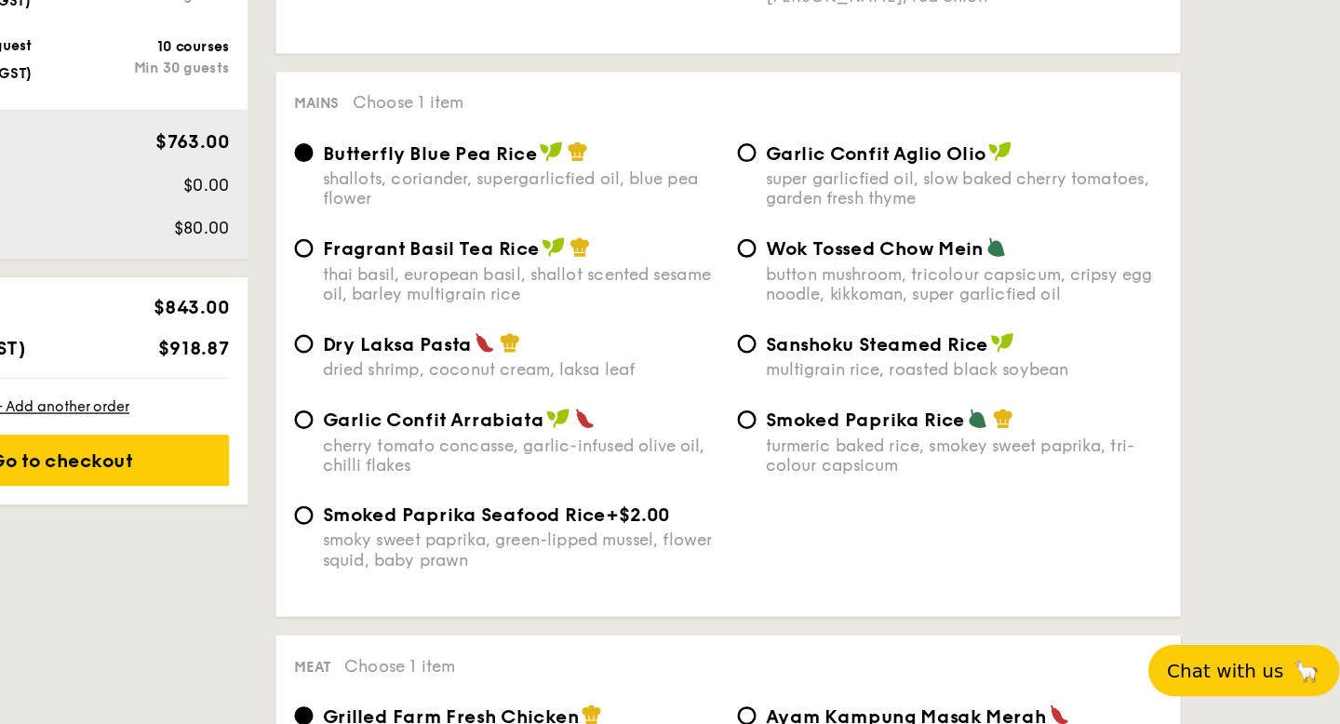
click at [585, 448] on div "dried shrimp, coconut cream, laksa leaf" at bounding box center [664, 442] width 316 height 16
click at [499, 428] on input "Dry Laksa Pasta dried shrimp, coconut cream, laksa leaf" at bounding box center [491, 420] width 15 height 15
radio input "true"
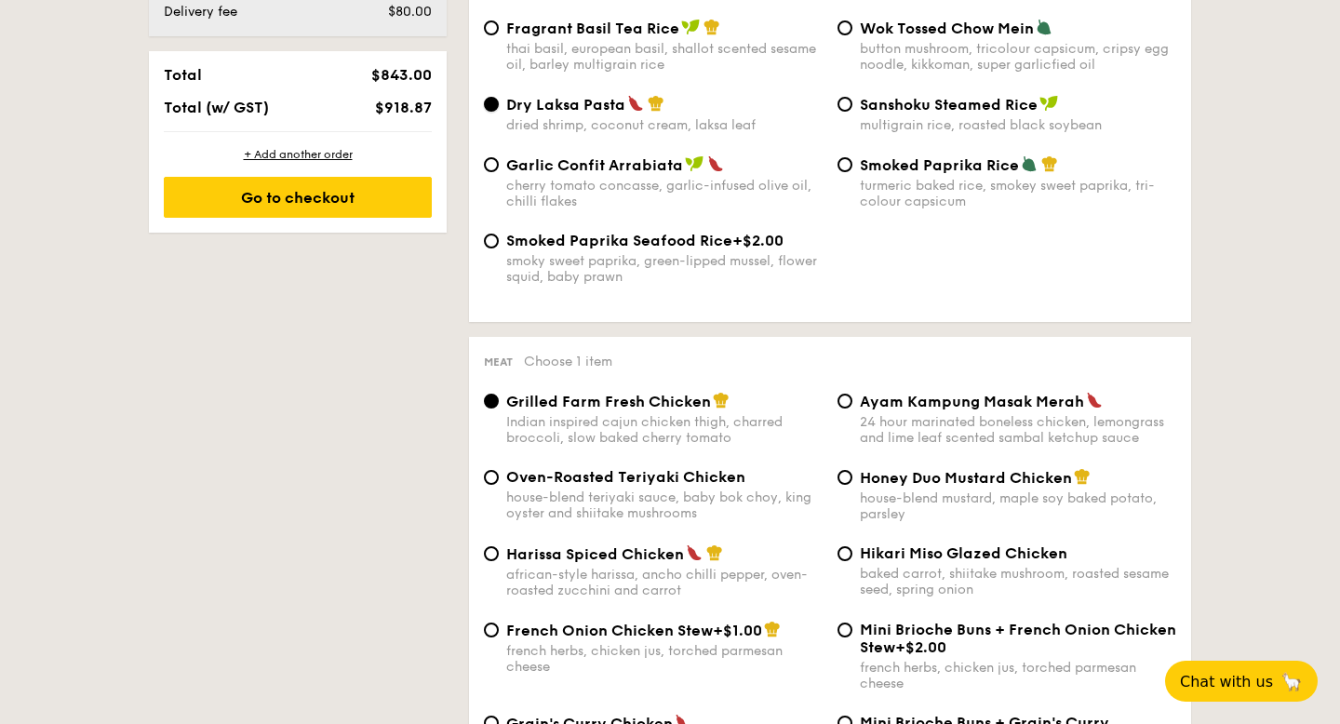
scroll to position [1294, 0]
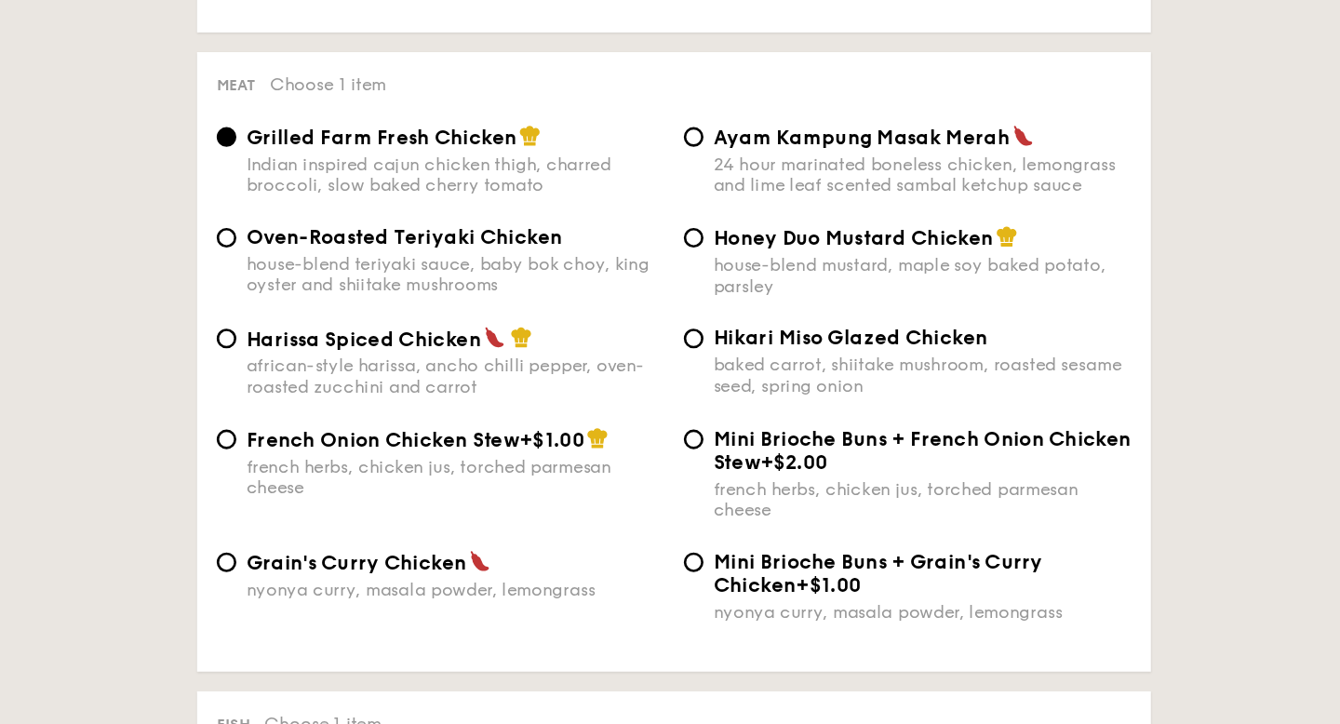
click at [900, 247] on span "Honey Duo Mustard Chicken" at bounding box center [966, 244] width 212 height 18
click at [852, 247] on input "Honey Duo Mustard Chicken house-blend mustard, maple soy baked potato, parsley" at bounding box center [844, 243] width 15 height 15
radio input "true"
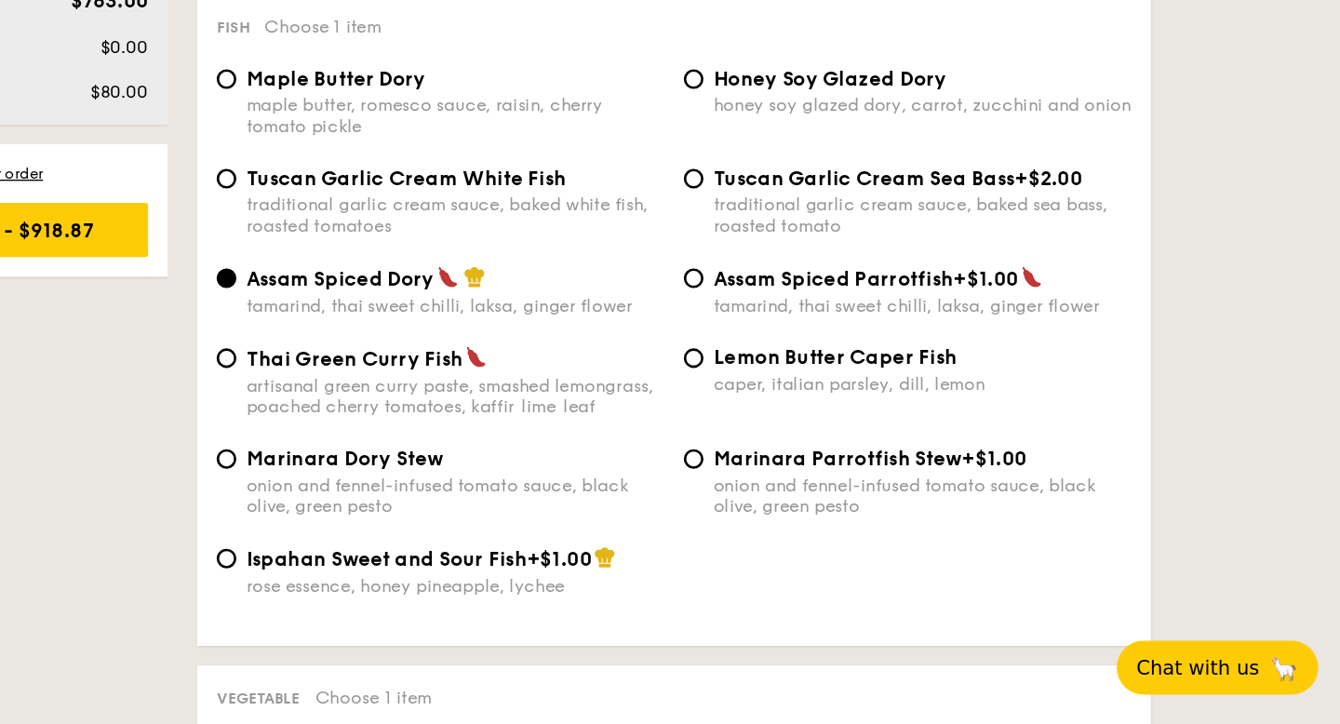
scroll to position [1713, 0]
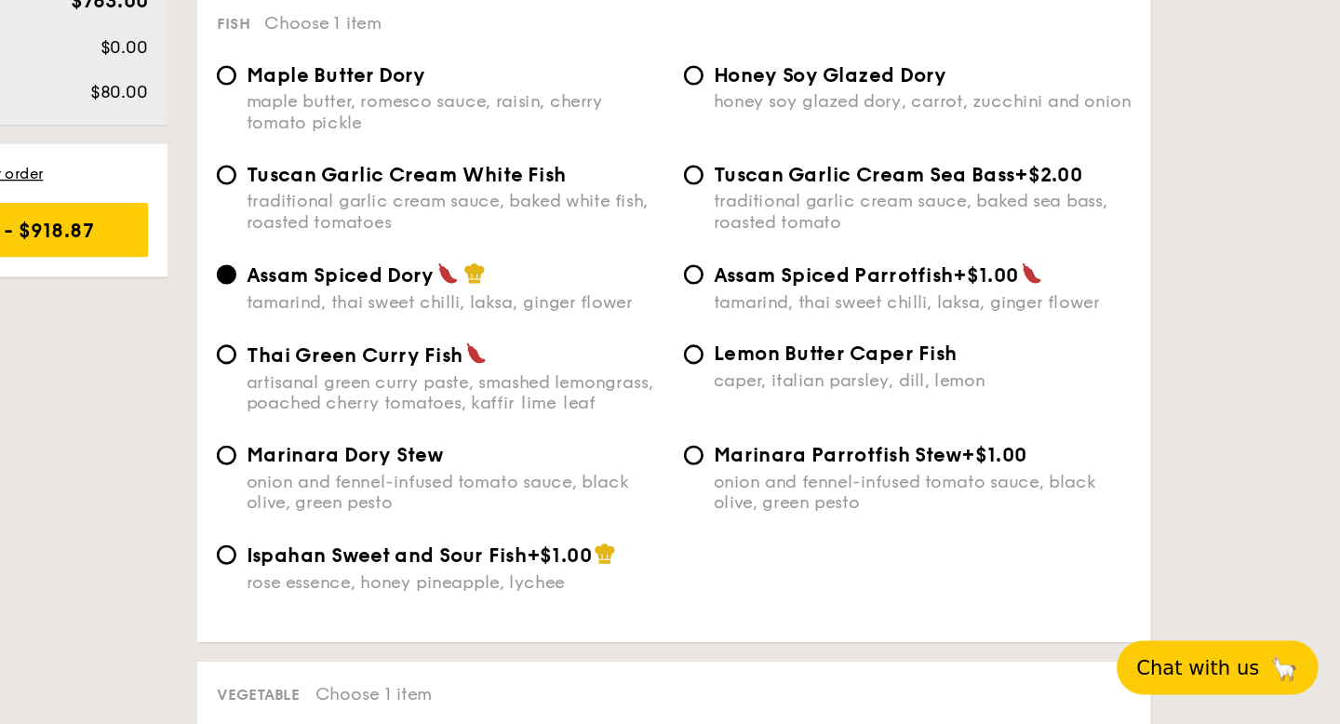
click at [643, 267] on div "maple butter, romesco sauce, raisin, cherry tomato pickle" at bounding box center [664, 261] width 316 height 32
click at [499, 240] on input "Maple Butter Dory maple butter, romesco sauce, raisin, cherry tomato pickle" at bounding box center [491, 232] width 15 height 15
radio input "true"
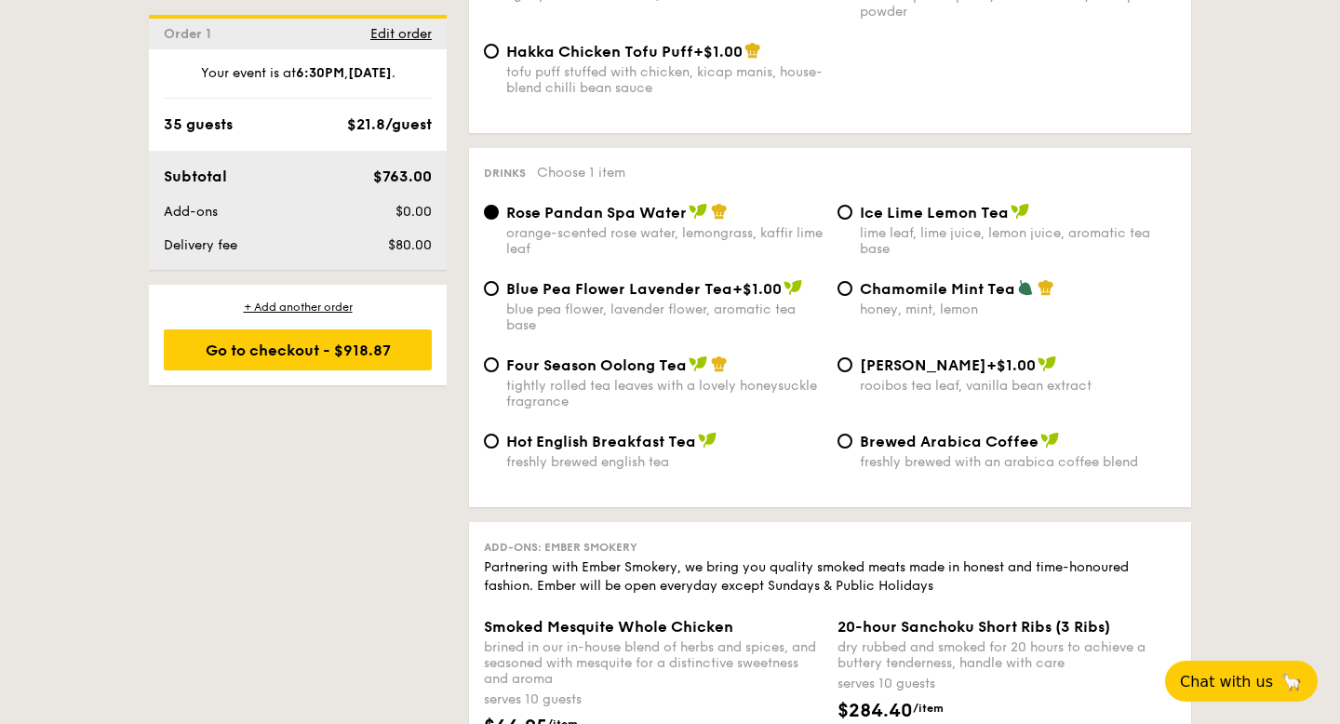
scroll to position [3471, 0]
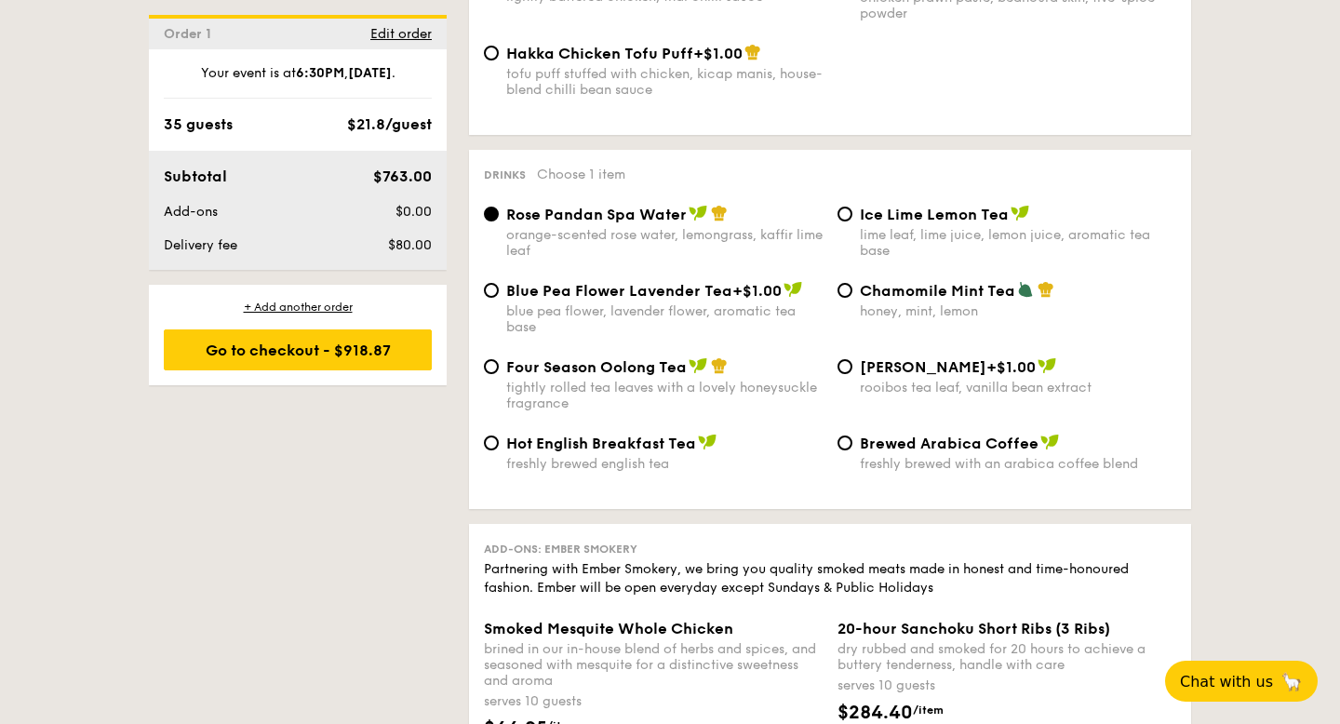
click at [732, 300] on span "+$1.00" at bounding box center [756, 291] width 49 height 18
click at [499, 298] on input "Blue Pea Flower Lavender Tea +$1.00 blue pea flower, lavender flower, aromatic …" at bounding box center [491, 290] width 15 height 15
radio input "true"
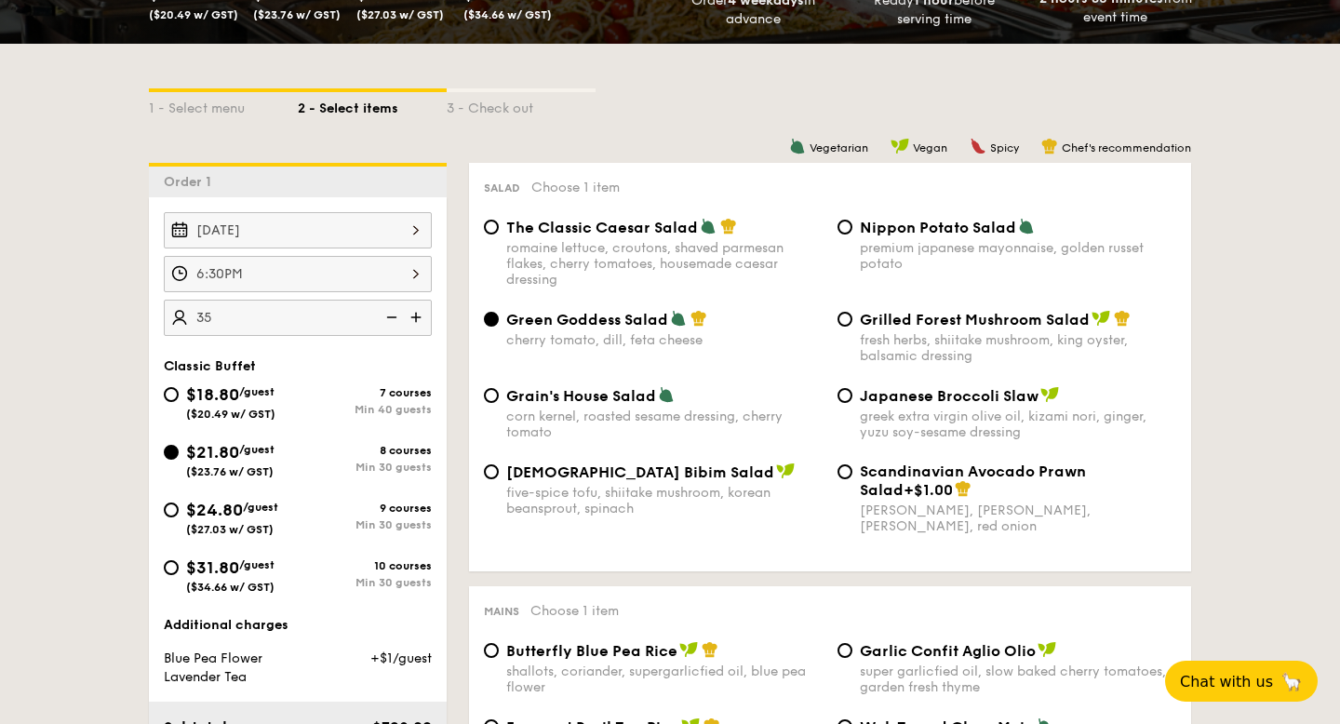
scroll to position [0, 0]
